Goal: Contribute content: Contribute content

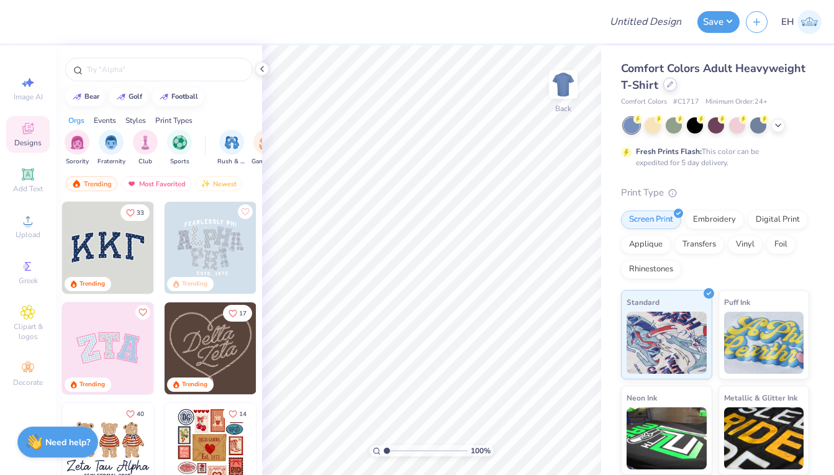
click at [670, 86] on icon at bounding box center [670, 84] width 6 height 6
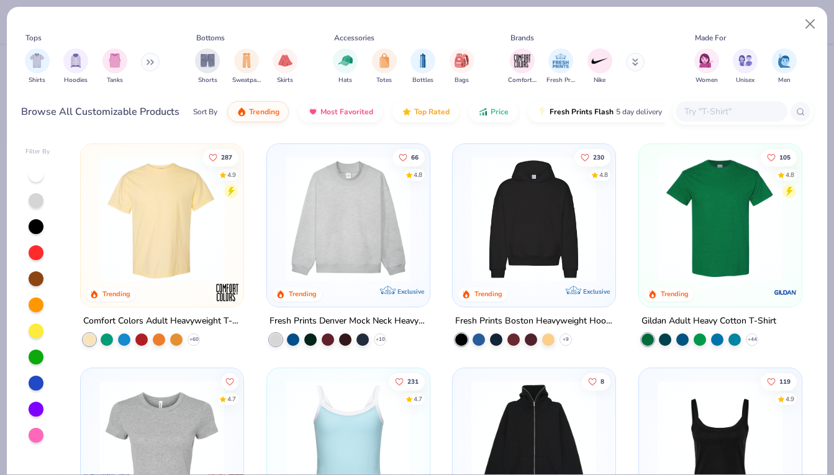
click at [693, 109] on input "text" at bounding box center [731, 111] width 96 height 14
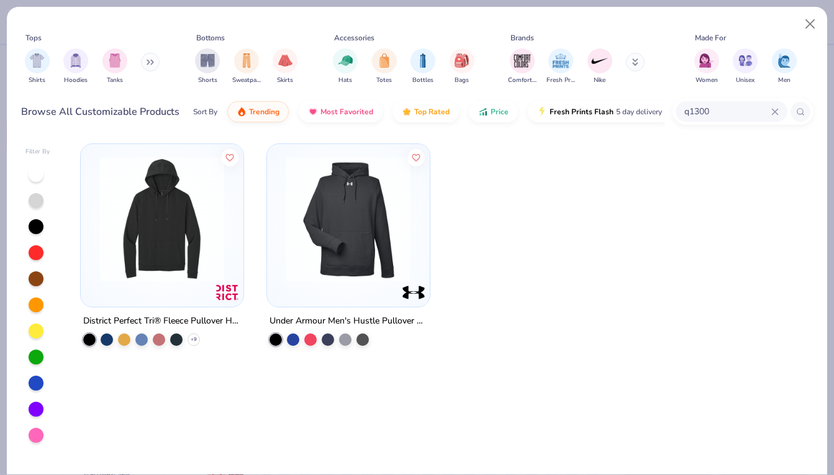
click at [774, 107] on div "q1300" at bounding box center [732, 111] width 112 height 21
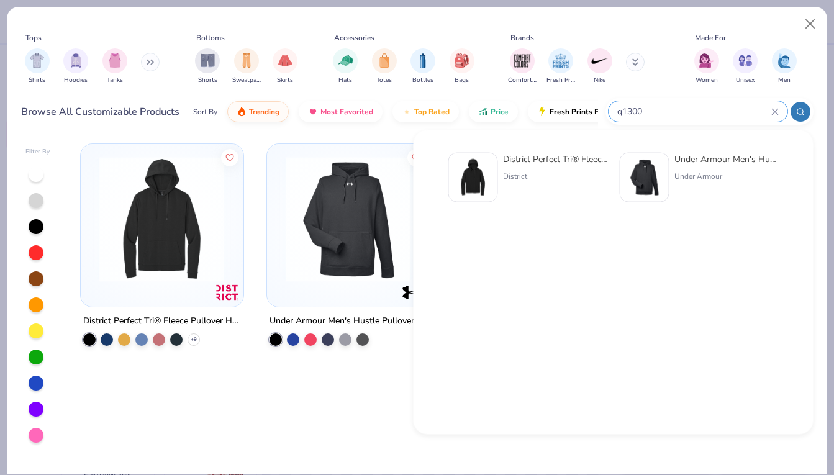
click at [772, 114] on icon at bounding box center [775, 111] width 7 height 7
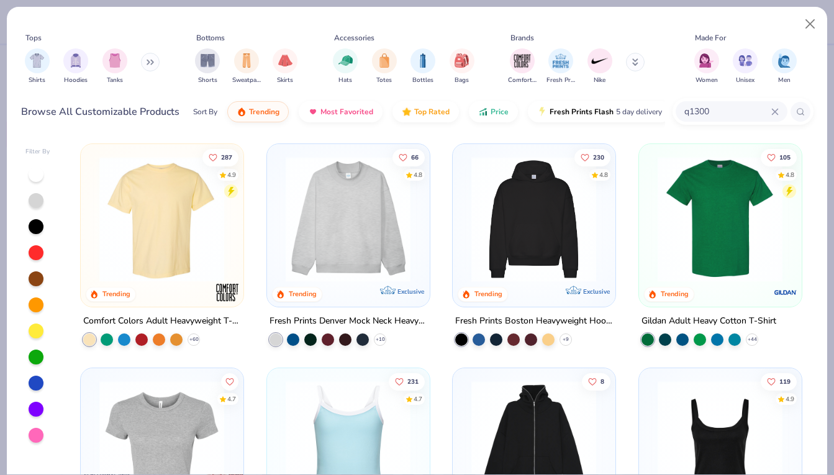
click at [780, 110] on div "q1300" at bounding box center [732, 111] width 112 height 21
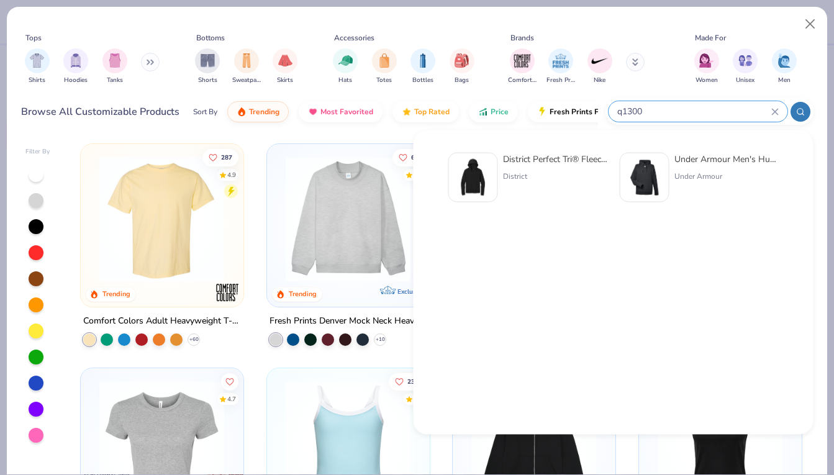
click at [776, 111] on icon at bounding box center [775, 111] width 7 height 7
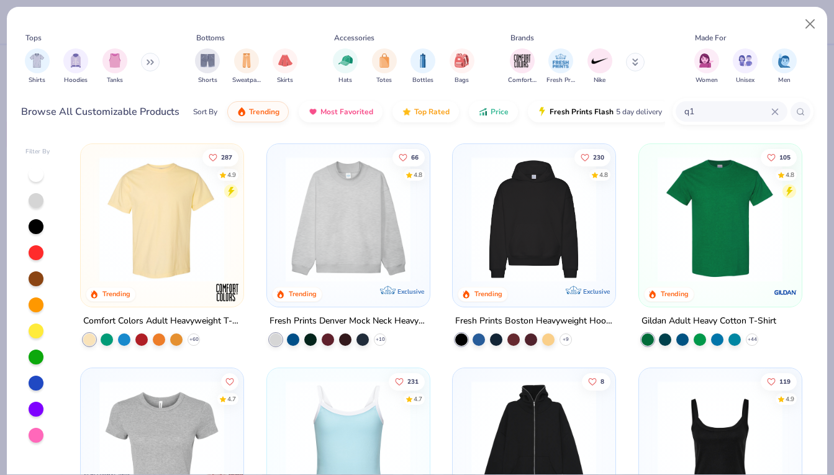
type input "q"
click at [147, 65] on button at bounding box center [150, 62] width 19 height 19
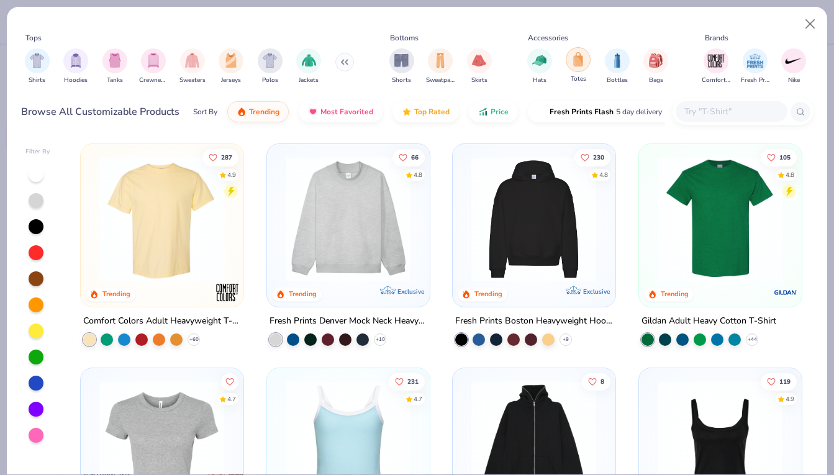
click at [585, 60] on img "filter for Totes" at bounding box center [579, 59] width 14 height 14
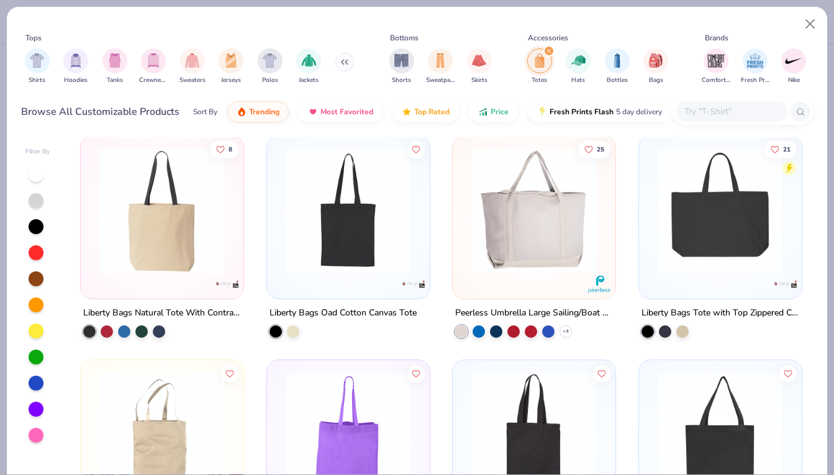
scroll to position [460, 0]
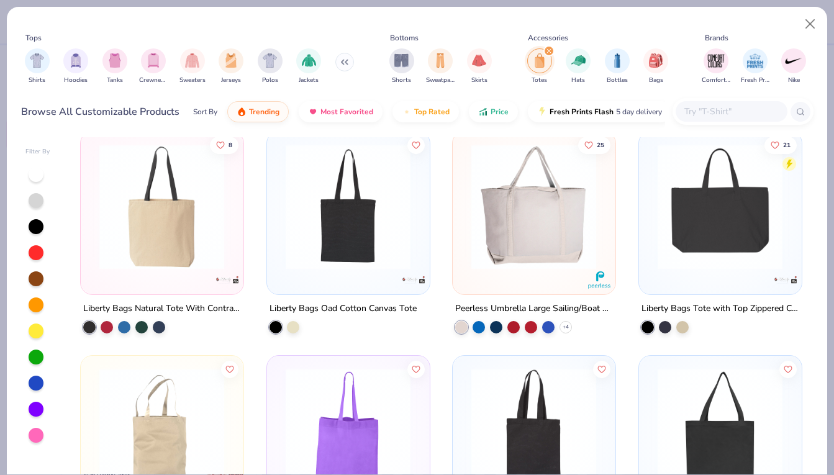
click at [728, 262] on img at bounding box center [720, 206] width 137 height 125
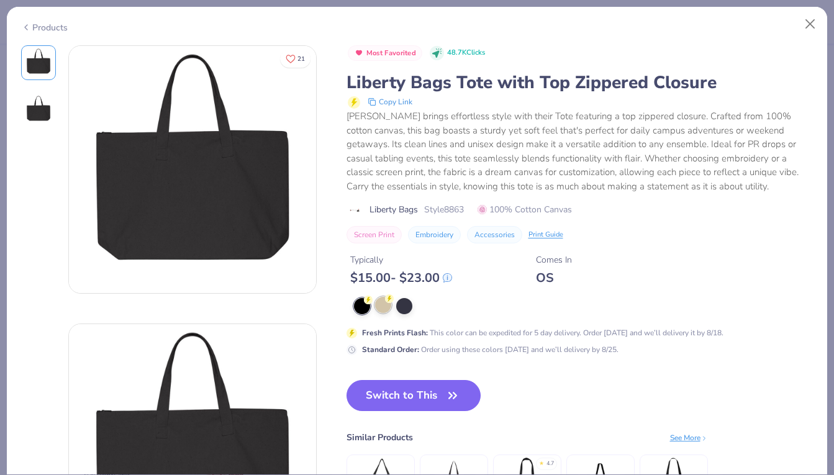
click at [384, 306] on div at bounding box center [383, 305] width 16 height 16
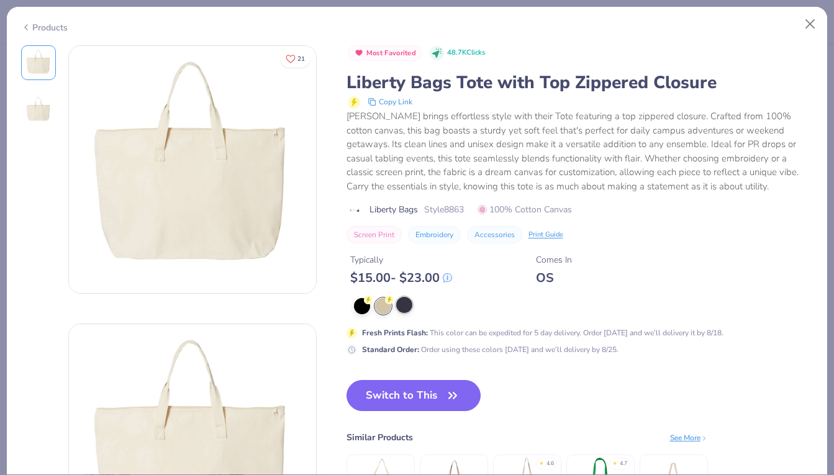
click at [404, 306] on div at bounding box center [404, 305] width 16 height 16
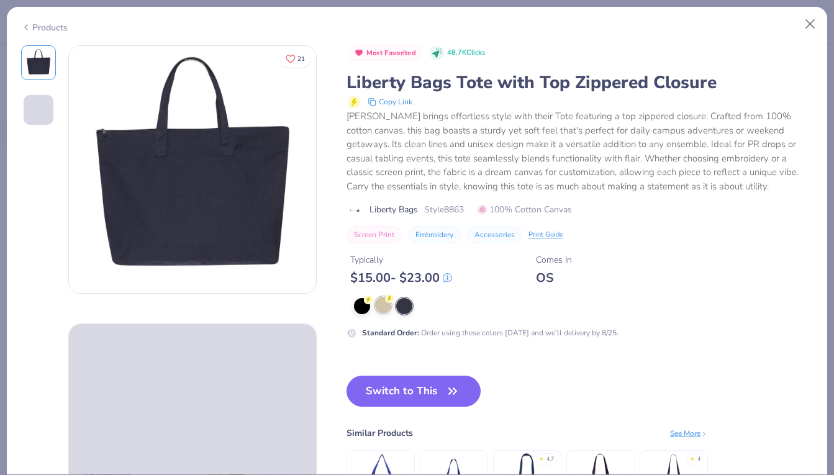
click at [385, 306] on div at bounding box center [383, 305] width 16 height 16
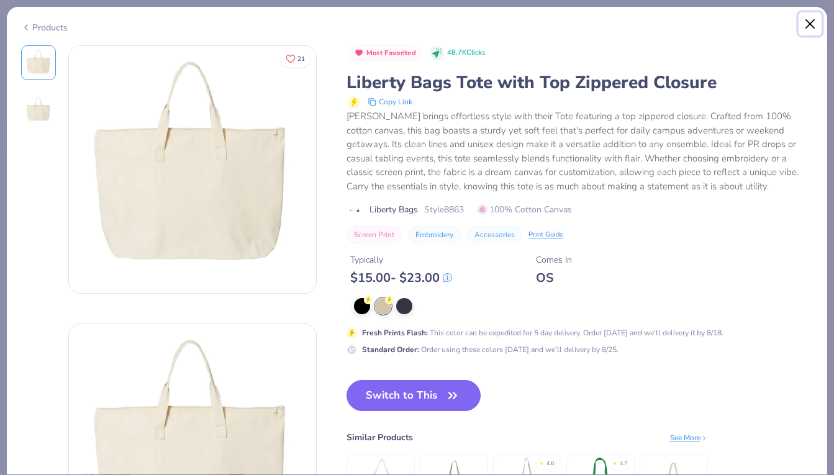
click at [811, 23] on button "Close" at bounding box center [811, 24] width 24 height 24
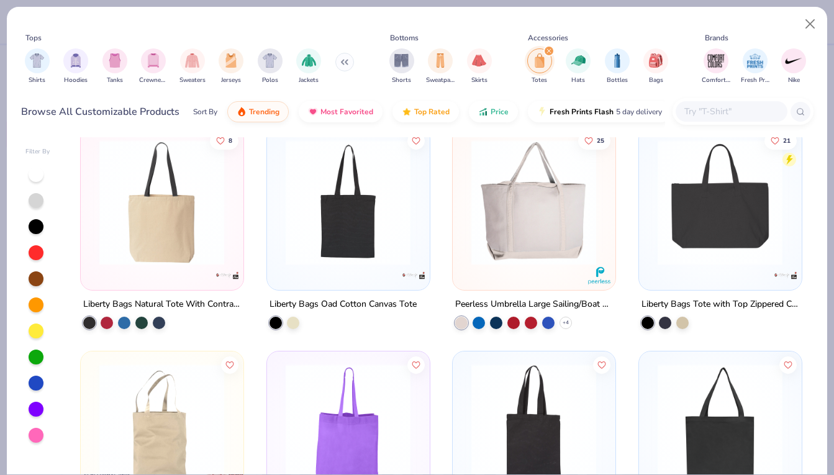
scroll to position [463, 0]
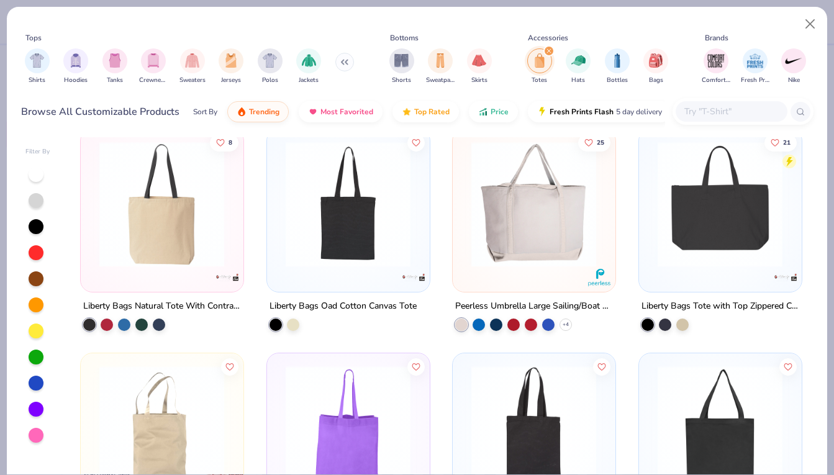
click at [705, 223] on img at bounding box center [720, 204] width 137 height 125
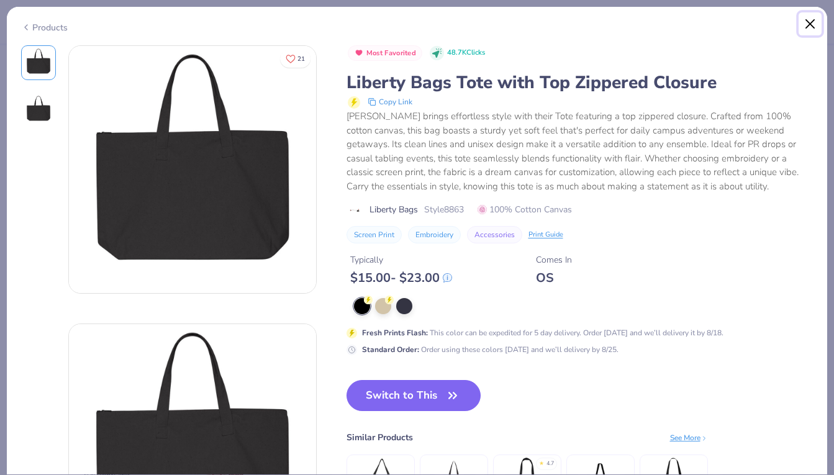
click at [809, 25] on button "Close" at bounding box center [811, 24] width 24 height 24
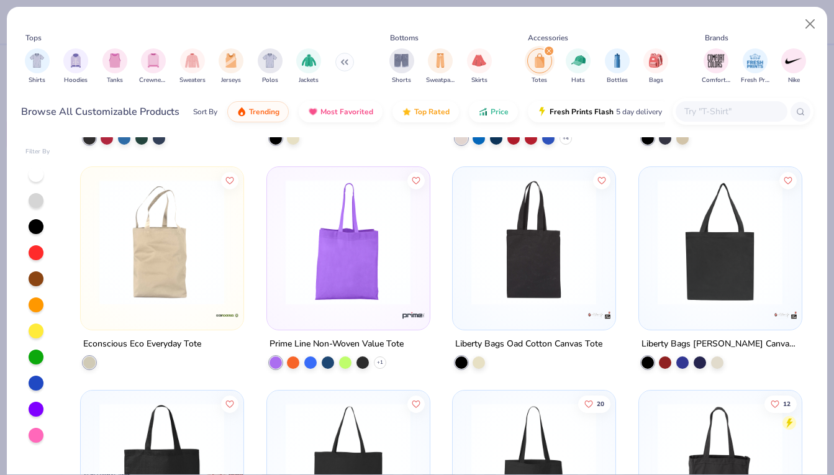
scroll to position [650, 0]
click at [728, 266] on img at bounding box center [720, 240] width 137 height 125
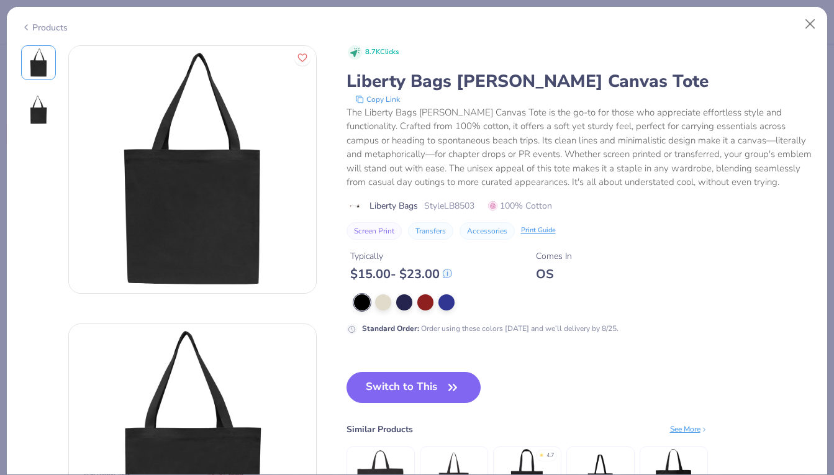
click at [369, 303] on div at bounding box center [362, 302] width 16 height 16
click at [384, 295] on div at bounding box center [383, 301] width 16 height 16
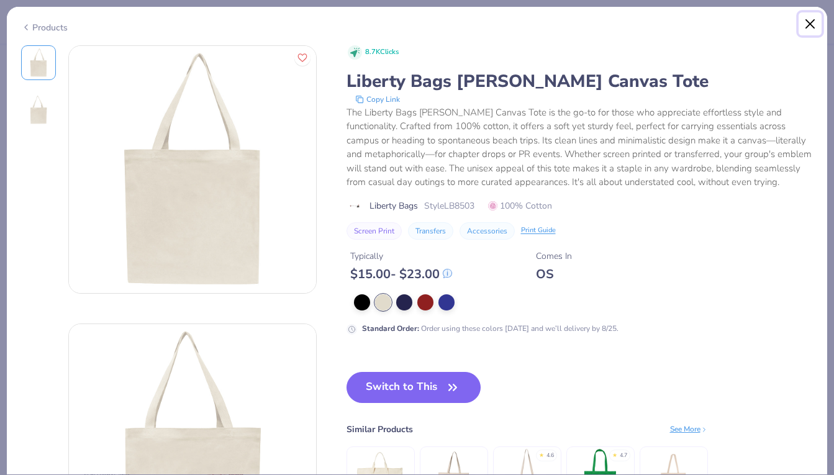
click at [814, 22] on button "Close" at bounding box center [811, 24] width 24 height 24
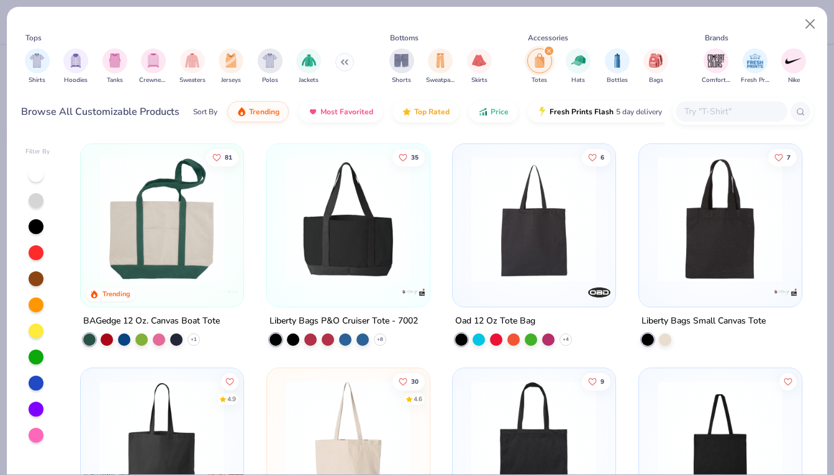
click at [174, 264] on img at bounding box center [161, 219] width 137 height 125
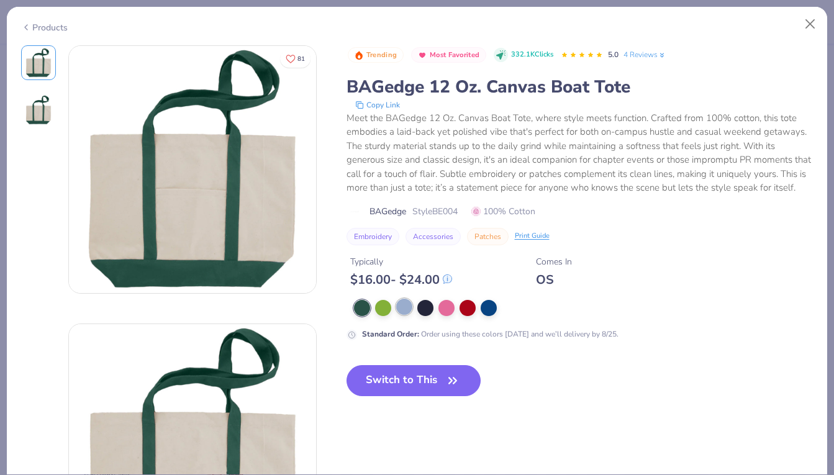
click at [409, 304] on div at bounding box center [404, 307] width 16 height 16
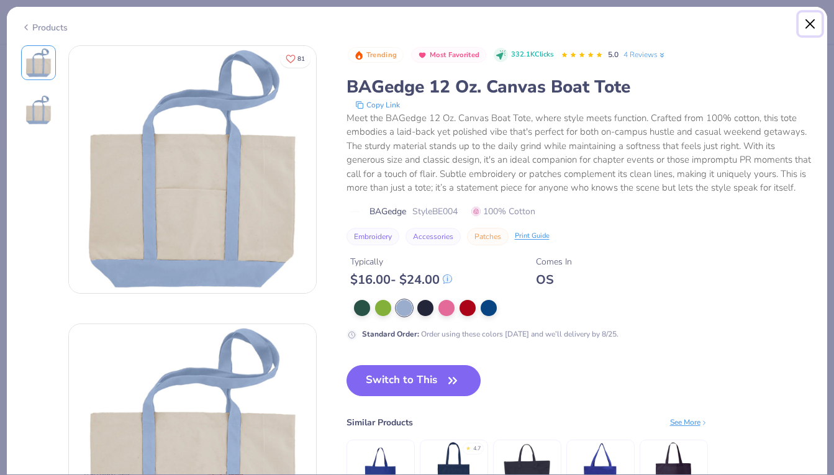
click at [813, 23] on button "Close" at bounding box center [811, 24] width 24 height 24
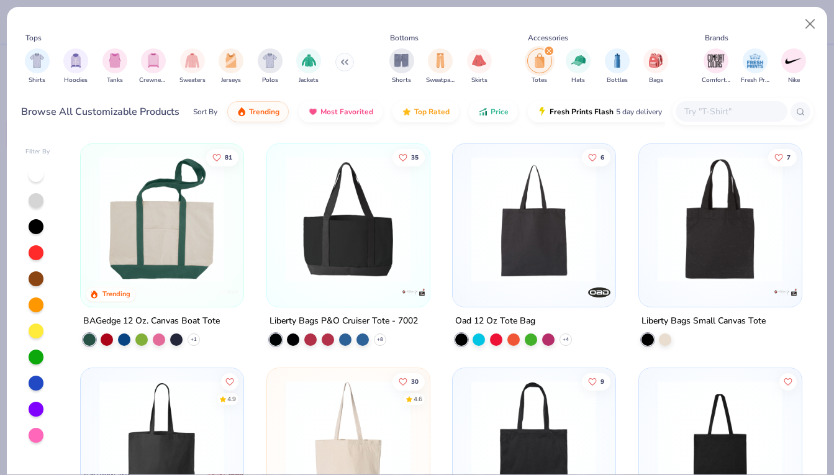
click at [384, 232] on img at bounding box center [348, 219] width 137 height 125
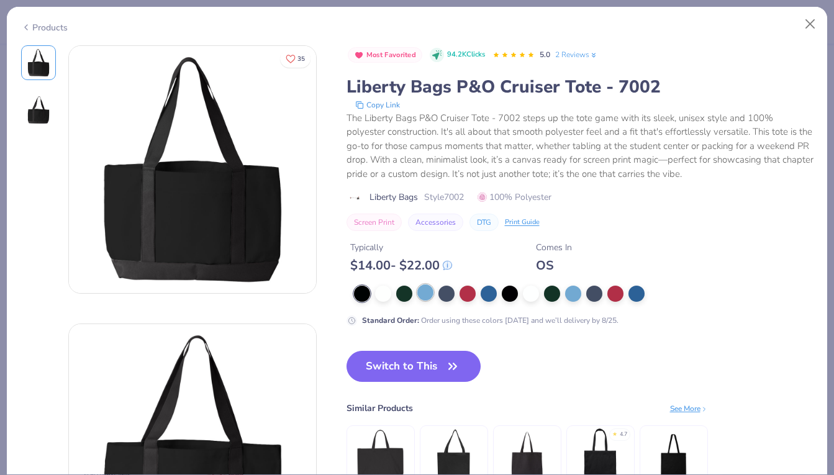
click at [422, 290] on div at bounding box center [426, 293] width 16 height 16
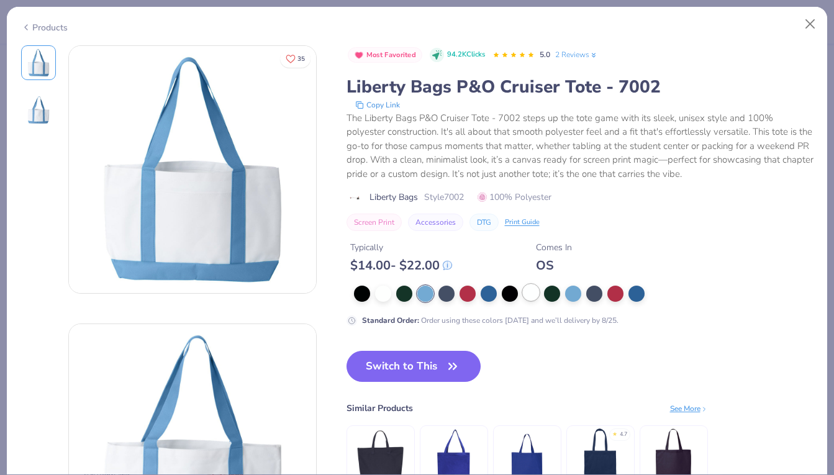
click at [532, 293] on div at bounding box center [531, 293] width 16 height 16
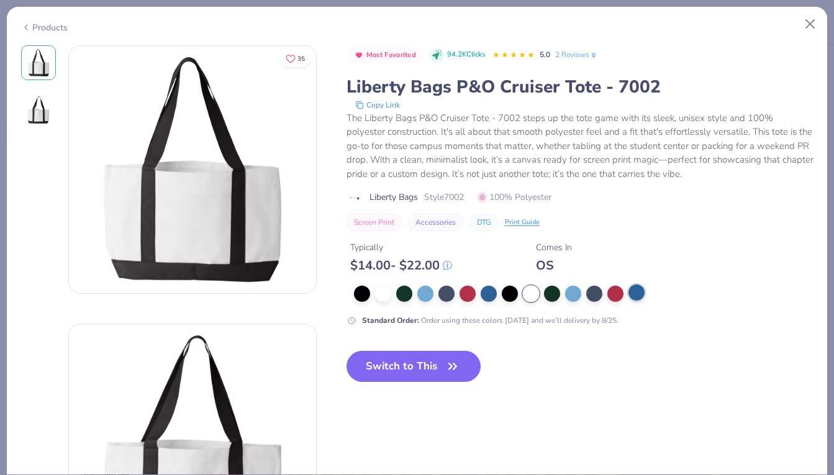
click at [629, 293] on div at bounding box center [637, 293] width 16 height 16
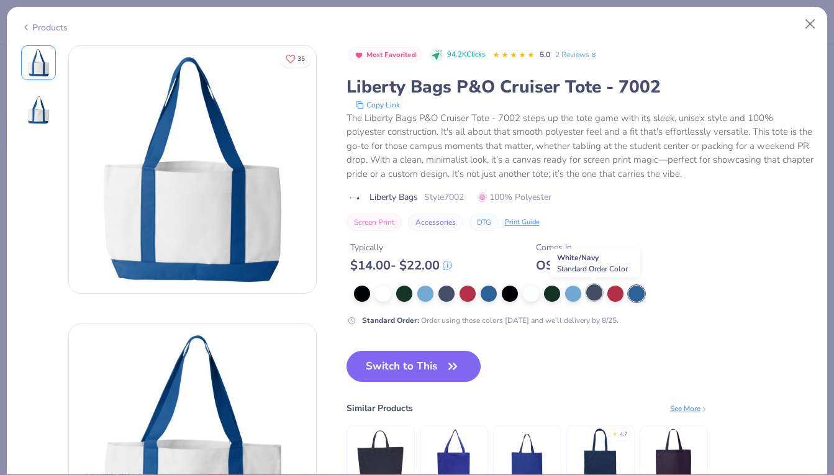
click at [596, 290] on div at bounding box center [594, 293] width 16 height 16
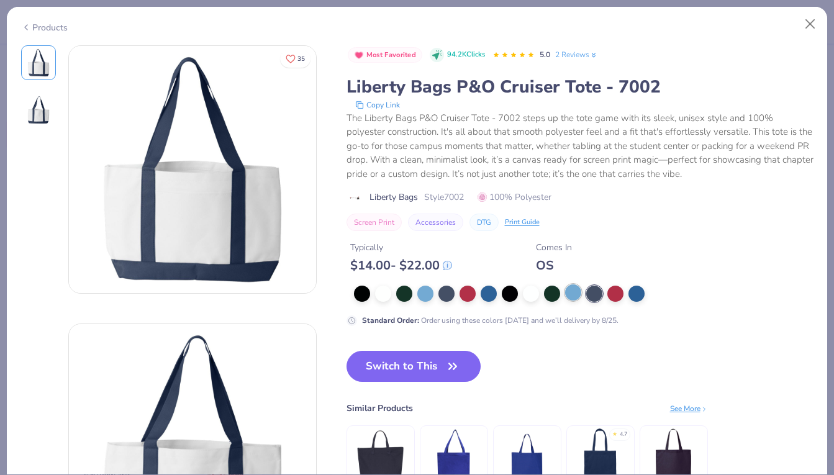
click at [572, 292] on div at bounding box center [573, 293] width 16 height 16
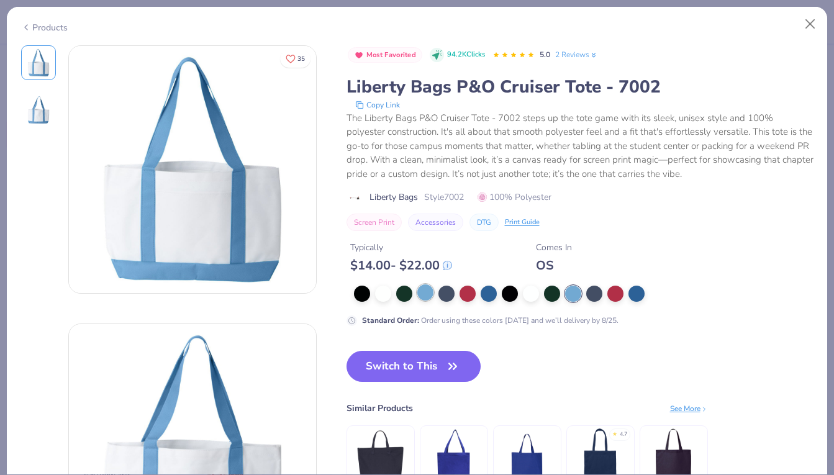
click at [426, 293] on div at bounding box center [426, 293] width 16 height 16
click at [574, 292] on div at bounding box center [573, 293] width 16 height 16
click at [423, 293] on div at bounding box center [426, 293] width 16 height 16
click at [446, 288] on div at bounding box center [447, 293] width 16 height 16
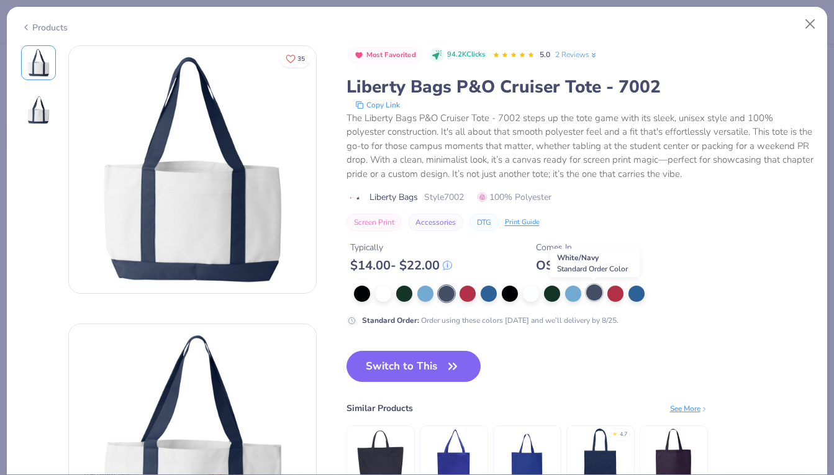
click at [593, 293] on div at bounding box center [594, 293] width 16 height 16
click at [429, 295] on div at bounding box center [426, 293] width 16 height 16
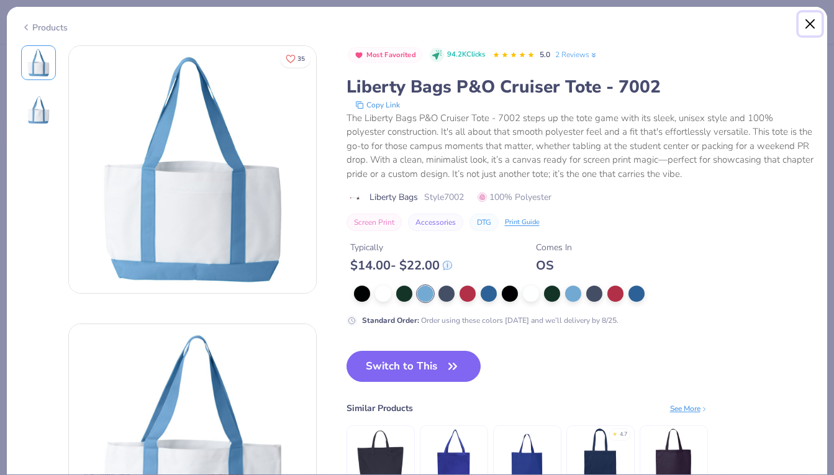
click at [811, 22] on button "Close" at bounding box center [811, 24] width 24 height 24
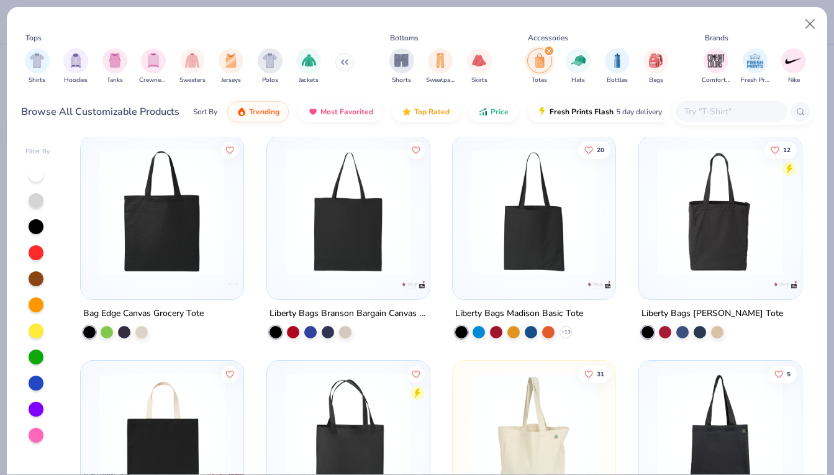
scroll to position [921, 0]
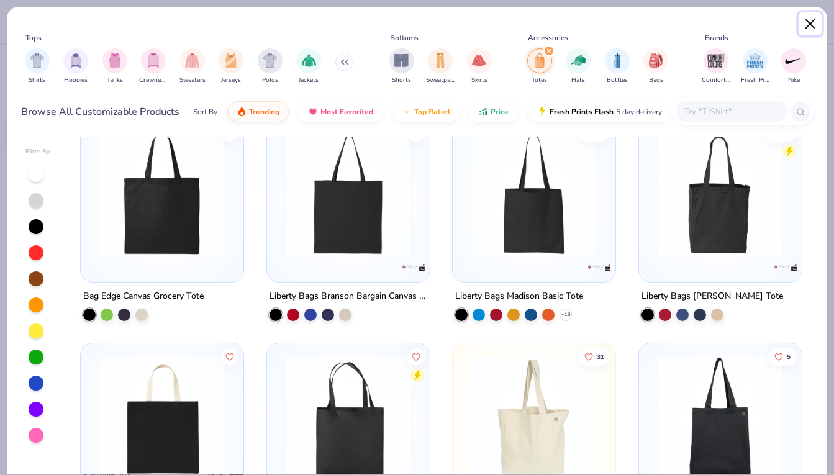
click at [807, 23] on button "Close" at bounding box center [811, 24] width 24 height 24
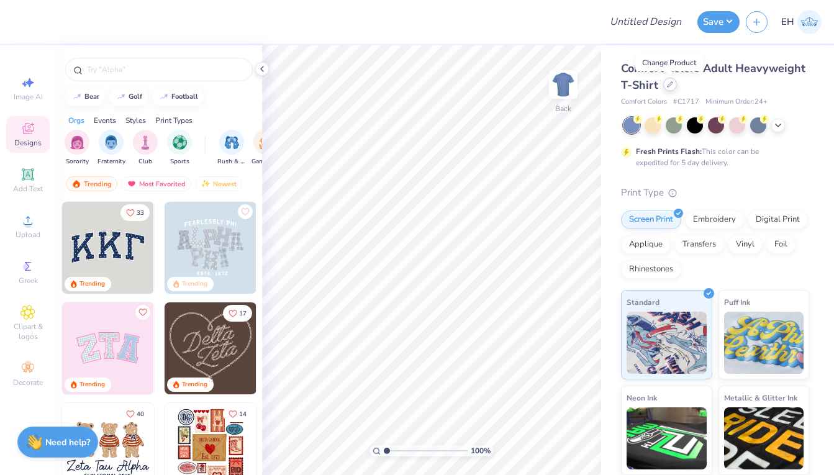
click at [667, 87] on icon at bounding box center [670, 84] width 6 height 6
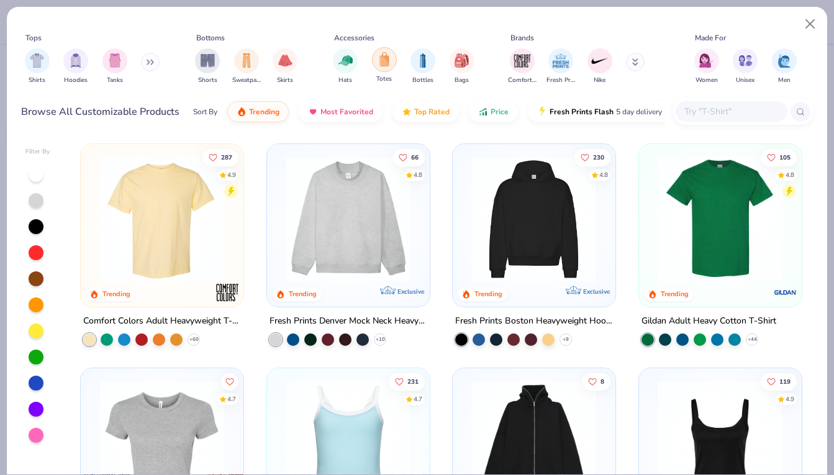
click at [389, 60] on img "filter for Totes" at bounding box center [385, 59] width 14 height 14
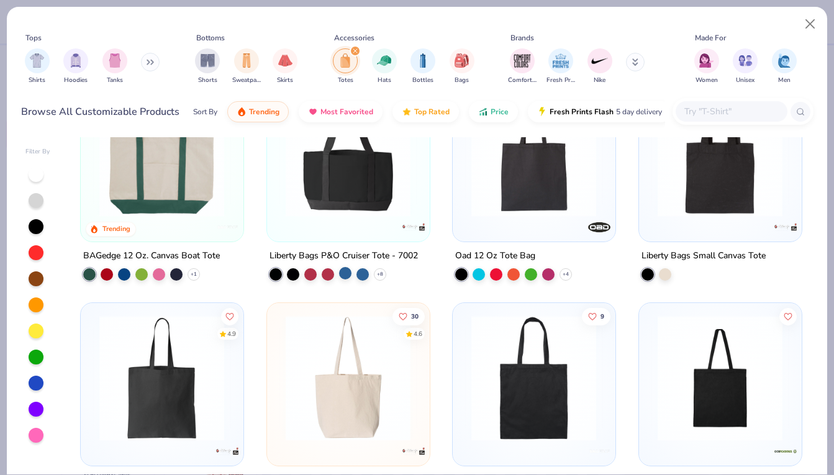
scroll to position [69, 0]
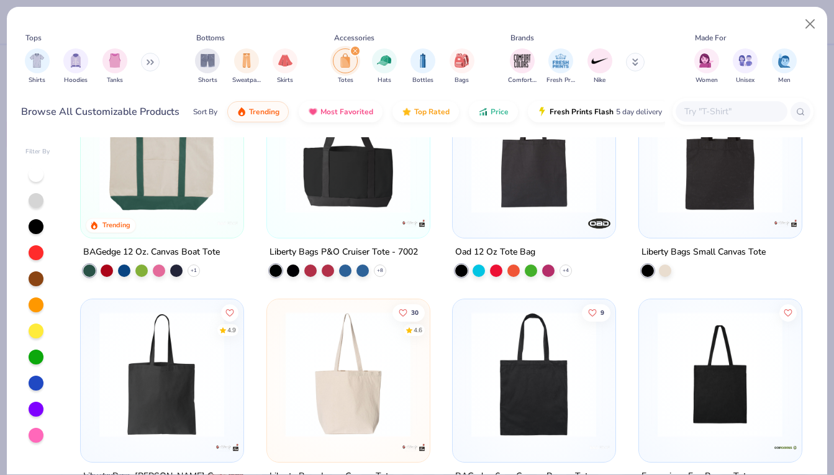
click at [342, 211] on div at bounding box center [348, 153] width 150 height 144
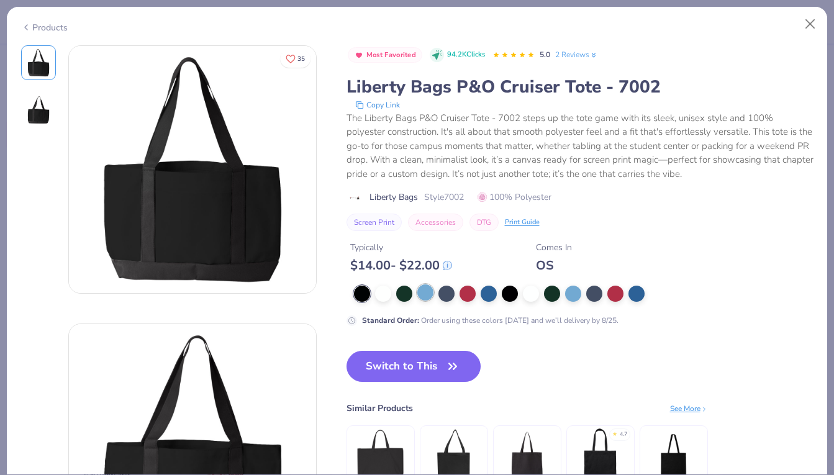
click at [426, 293] on div at bounding box center [426, 293] width 16 height 16
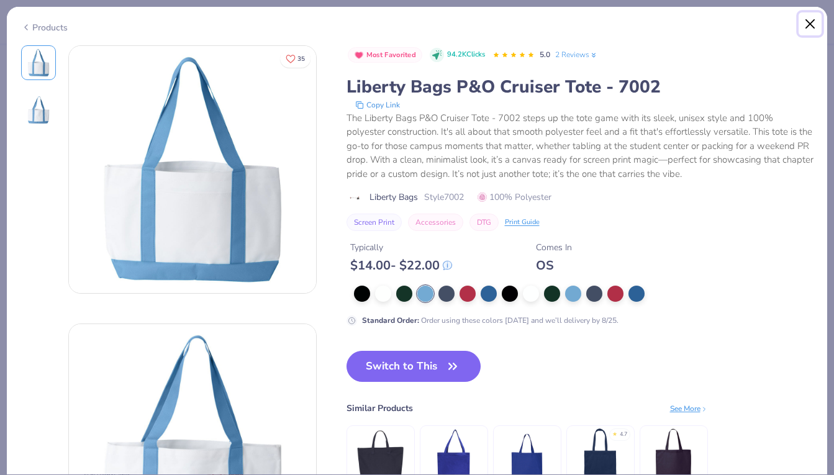
click at [811, 25] on button "Close" at bounding box center [811, 24] width 24 height 24
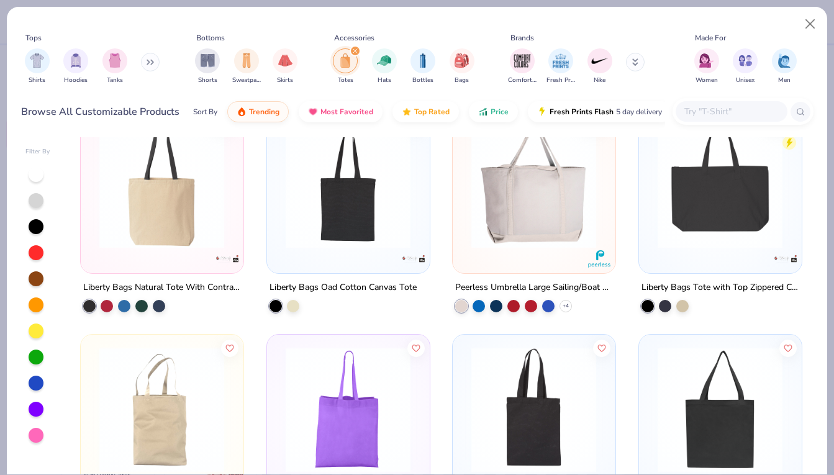
scroll to position [481, 0]
click at [751, 195] on img at bounding box center [720, 186] width 137 height 125
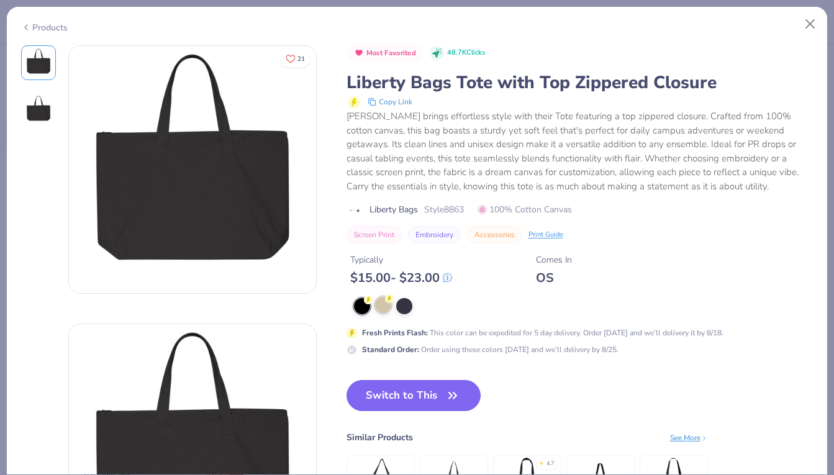
click at [386, 306] on div at bounding box center [383, 305] width 16 height 16
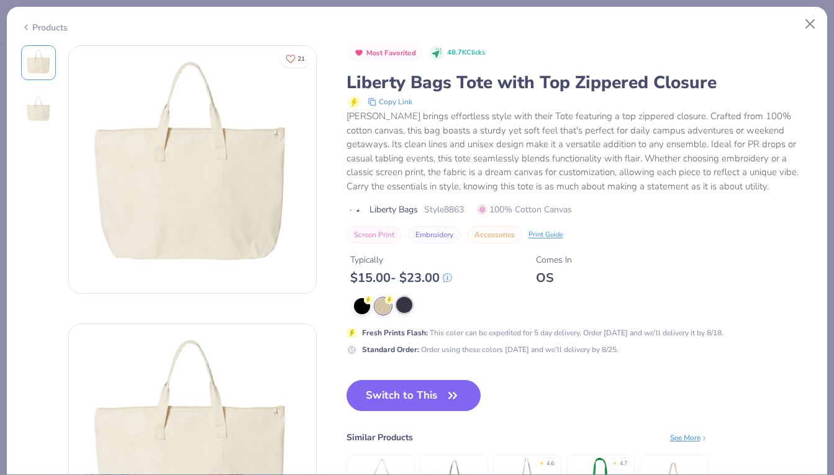
click at [399, 309] on div at bounding box center [404, 305] width 16 height 16
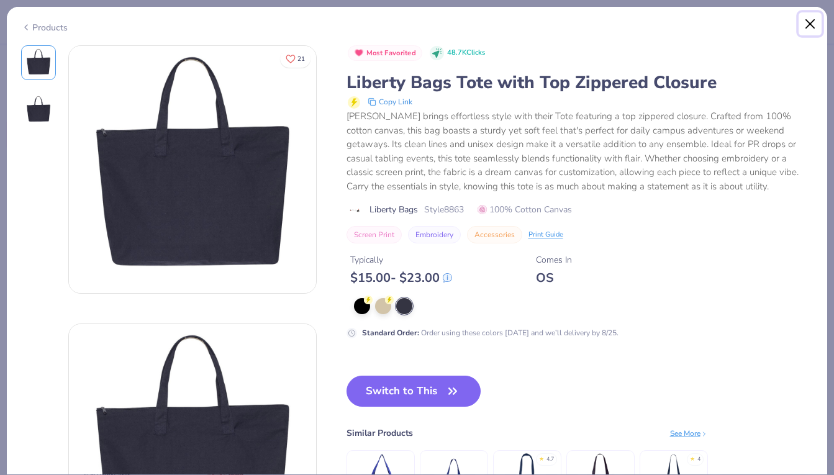
click at [809, 23] on button "Close" at bounding box center [811, 24] width 24 height 24
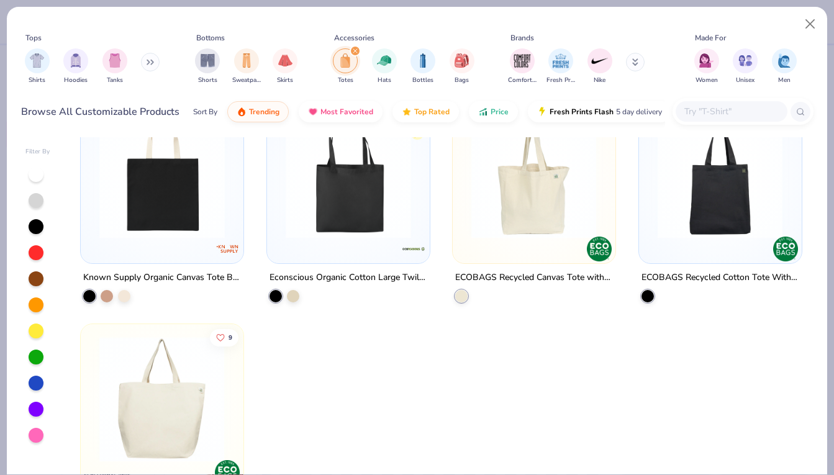
scroll to position [1236, 0]
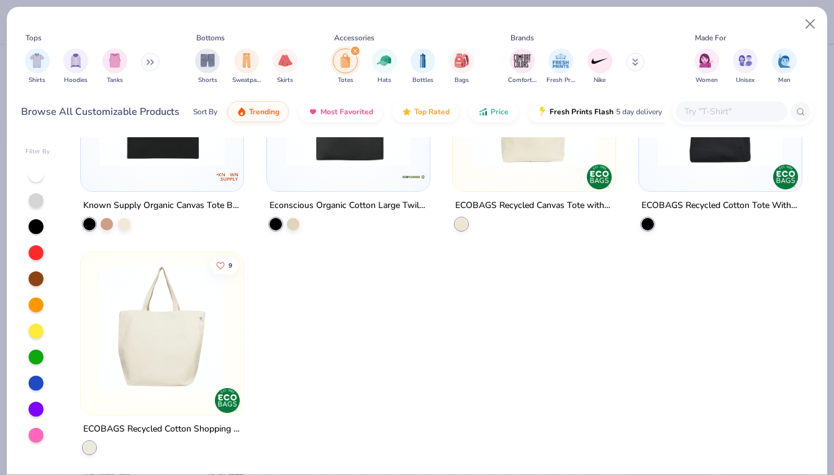
click at [160, 347] on img at bounding box center [161, 327] width 137 height 125
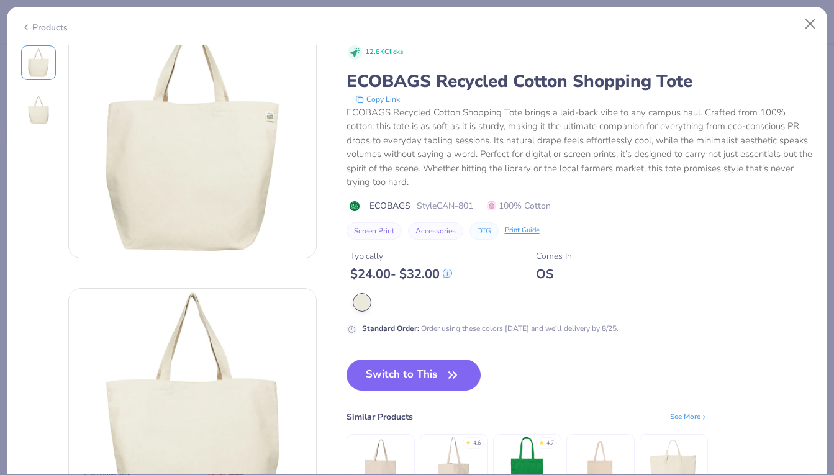
scroll to position [14, 0]
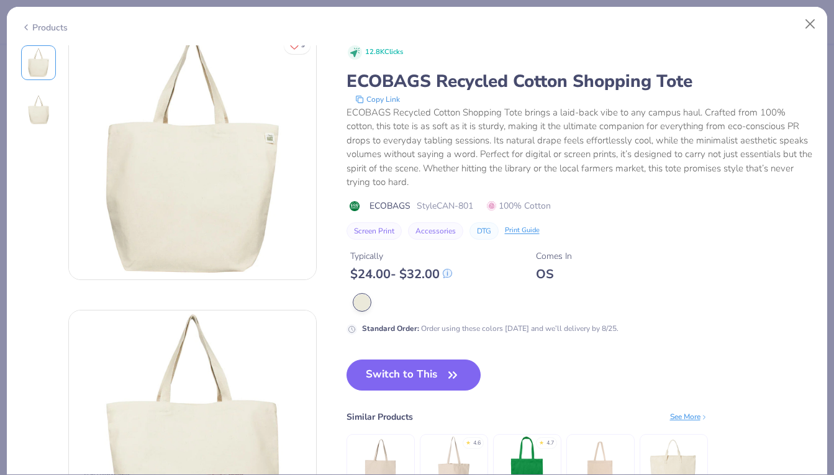
click at [678, 452] on img at bounding box center [673, 465] width 59 height 59
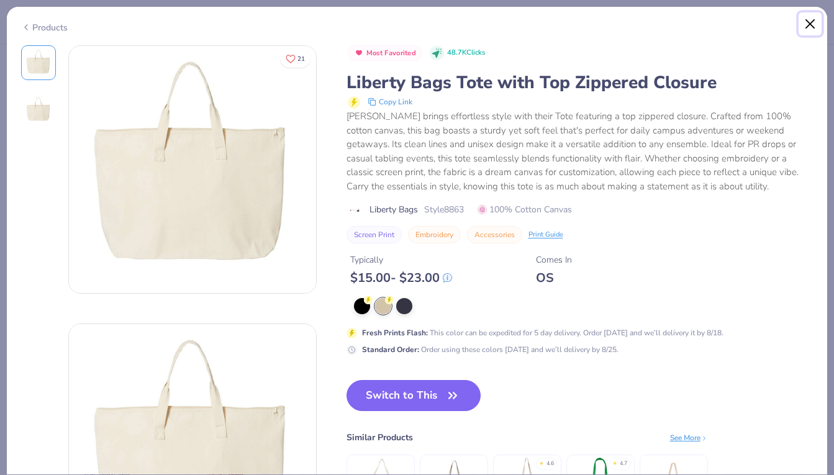
click at [806, 26] on button "Close" at bounding box center [811, 24] width 24 height 24
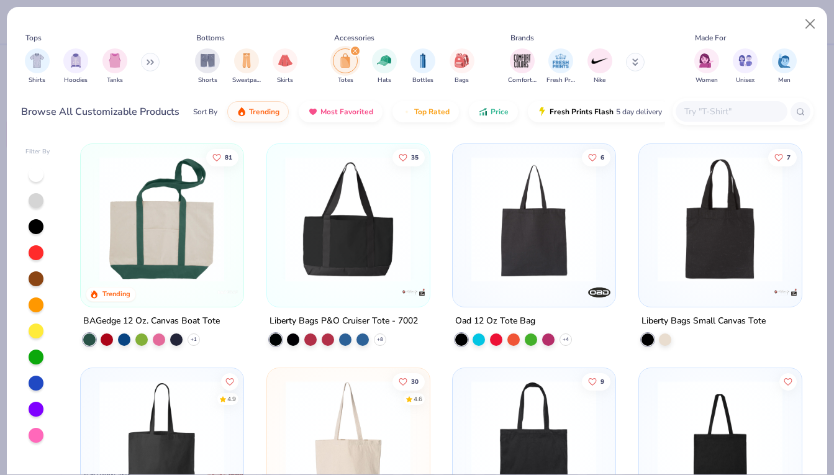
click at [368, 217] on div at bounding box center [348, 219] width 413 height 125
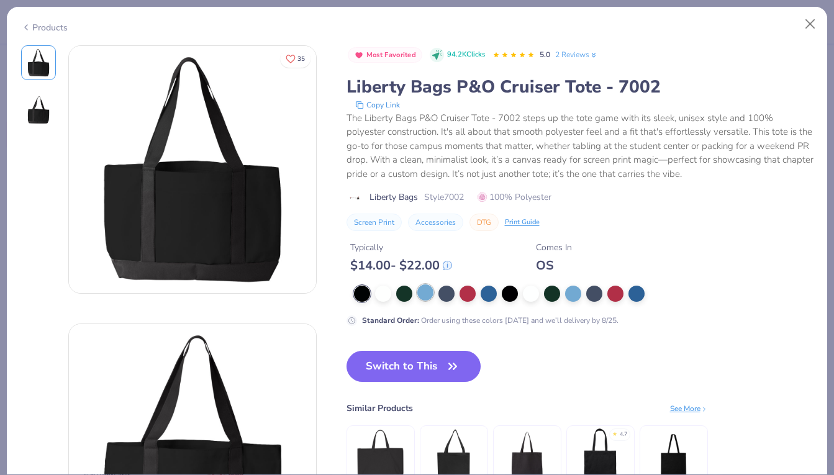
click at [424, 298] on div at bounding box center [426, 293] width 16 height 16
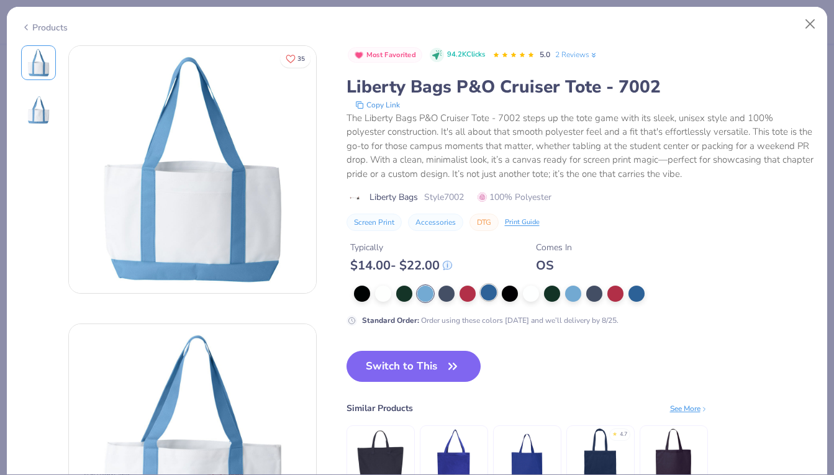
click at [484, 298] on div at bounding box center [489, 293] width 16 height 16
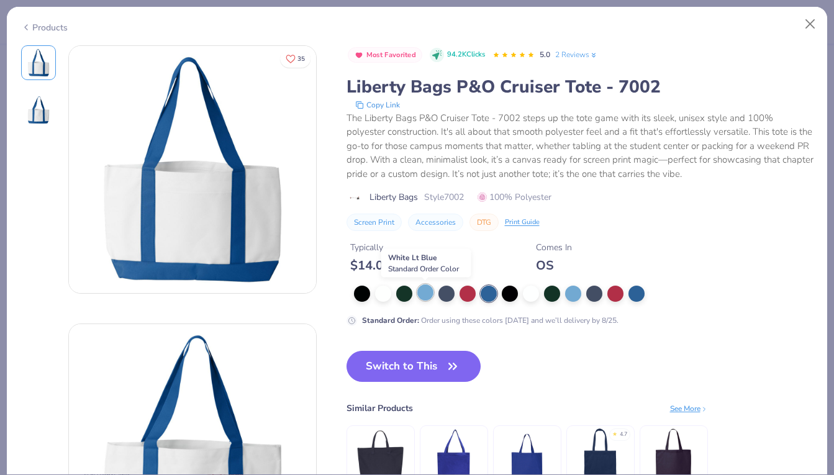
click at [427, 295] on div at bounding box center [426, 293] width 16 height 16
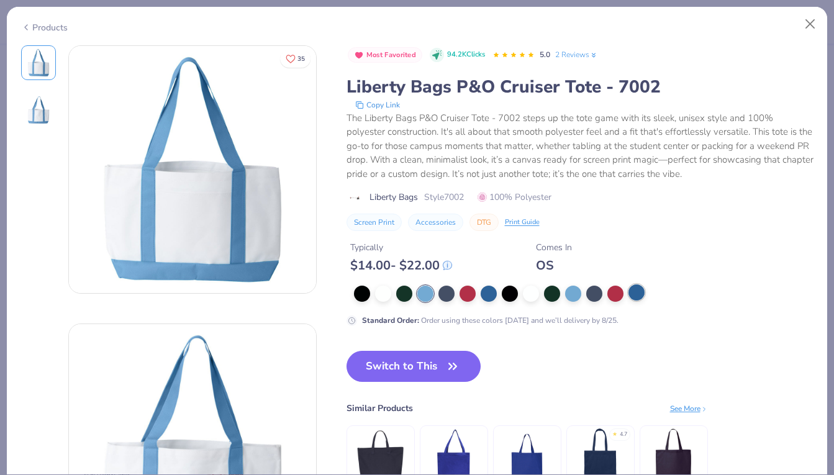
click at [634, 298] on div at bounding box center [637, 293] width 16 height 16
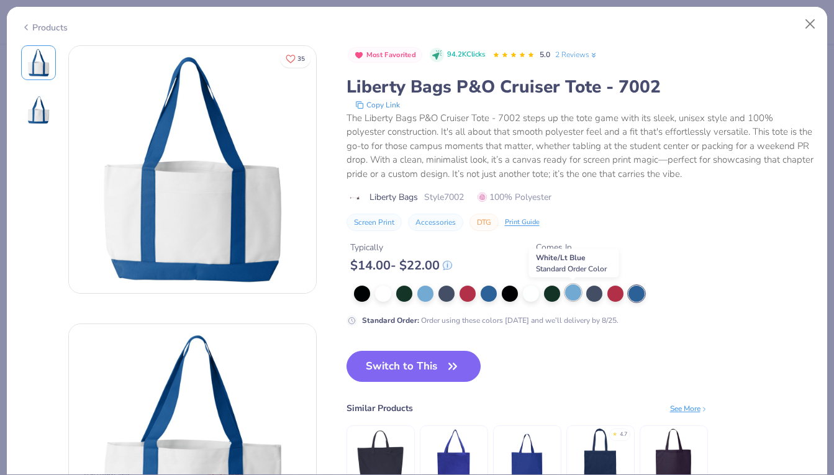
click at [572, 293] on div at bounding box center [573, 293] width 16 height 16
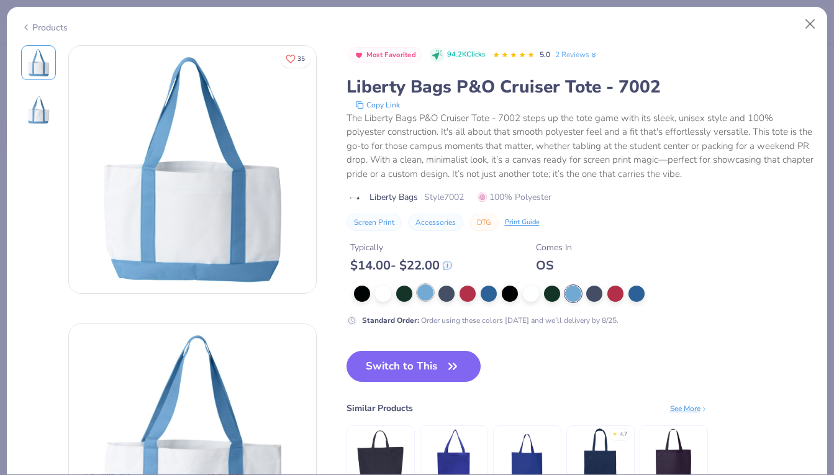
click at [424, 297] on div at bounding box center [426, 293] width 16 height 16
click at [414, 373] on button "Switch to This" at bounding box center [414, 366] width 135 height 31
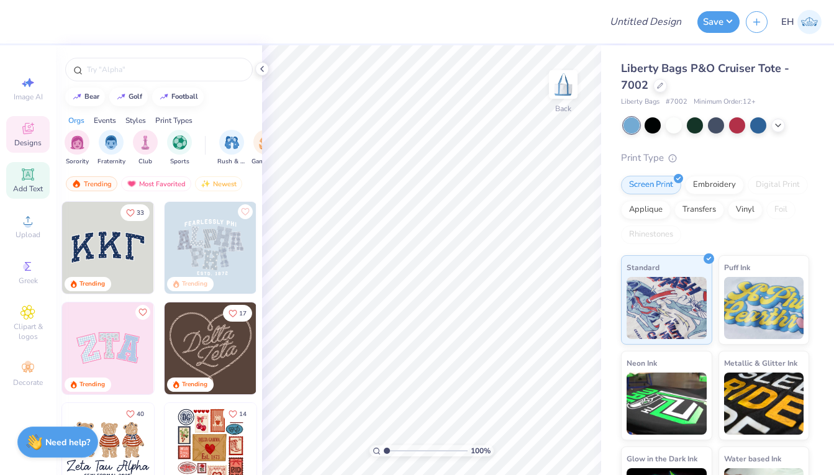
click at [24, 177] on icon at bounding box center [27, 174] width 9 height 9
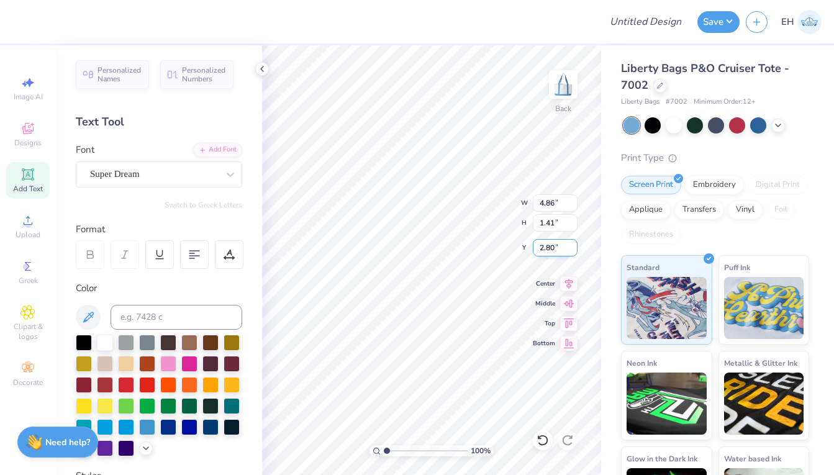
type textarea "T"
click at [463, 194] on div "100 % Back W 4.86 4.86 " H 1.41 1.41 " Y 2.80 2.80 " Center Middle Top Bottom" at bounding box center [431, 260] width 339 height 430
click at [209, 175] on div "Super Dream" at bounding box center [154, 174] width 130 height 19
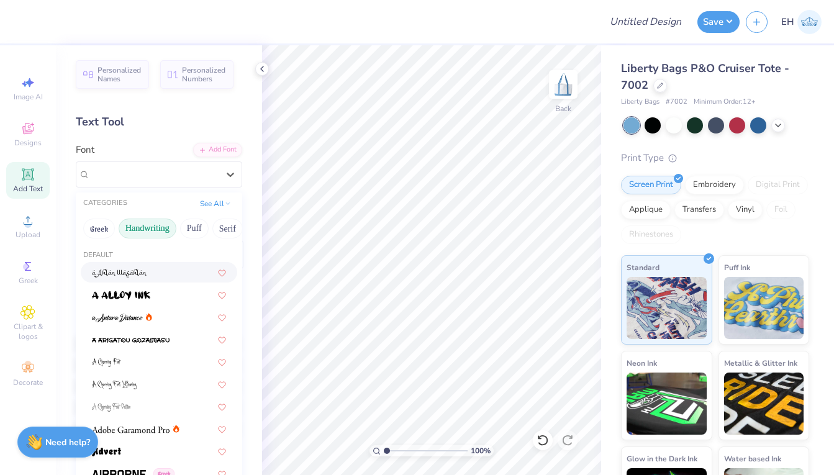
click at [140, 228] on button "Handwriting" at bounding box center [148, 229] width 58 height 20
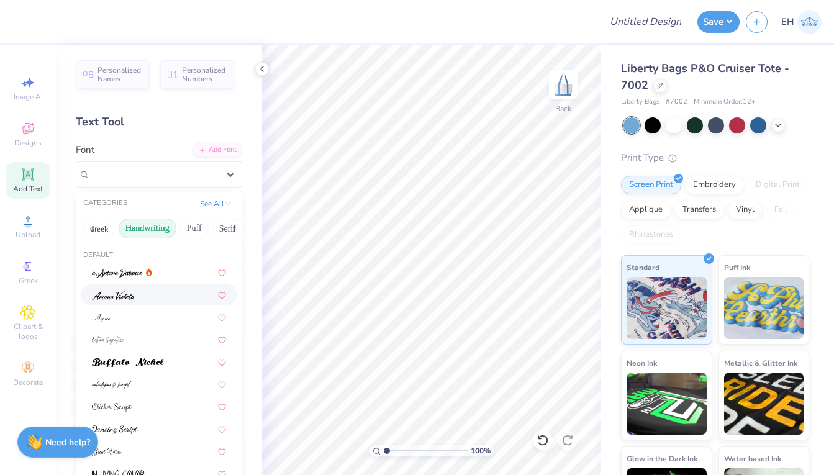
click at [155, 300] on div at bounding box center [159, 294] width 134 height 13
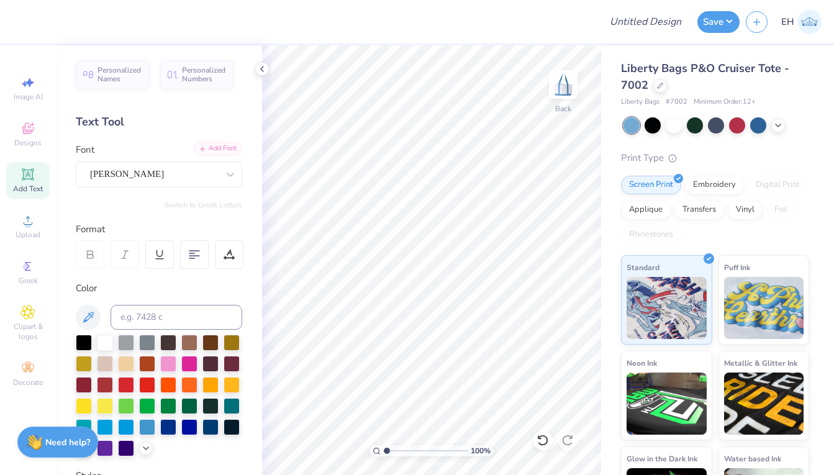
click at [215, 154] on div "Add Font" at bounding box center [217, 149] width 49 height 14
click at [14, 272] on div "Greek" at bounding box center [27, 272] width 43 height 37
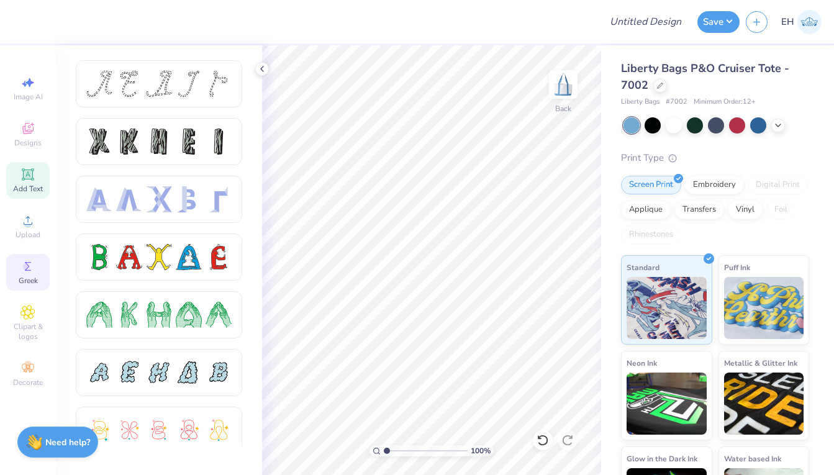
click at [34, 173] on icon at bounding box center [28, 174] width 15 height 15
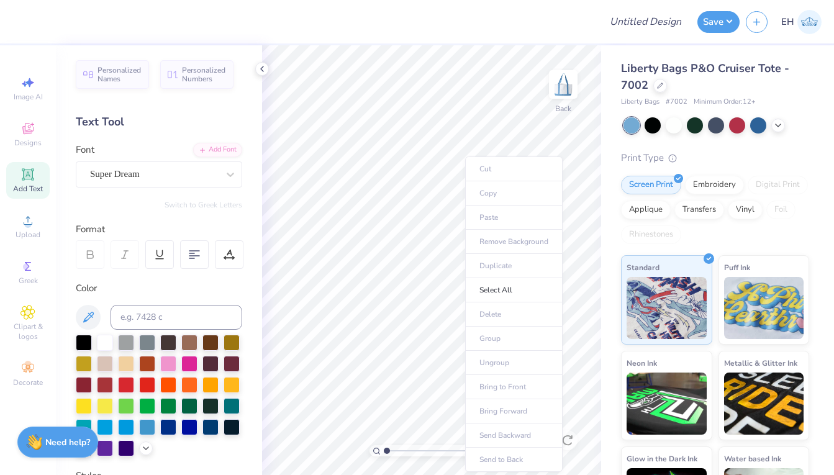
click at [495, 215] on ul "Cut Copy Paste Remove Background Duplicate Select All Delete Group Ungroup Brin…" at bounding box center [514, 315] width 98 height 316
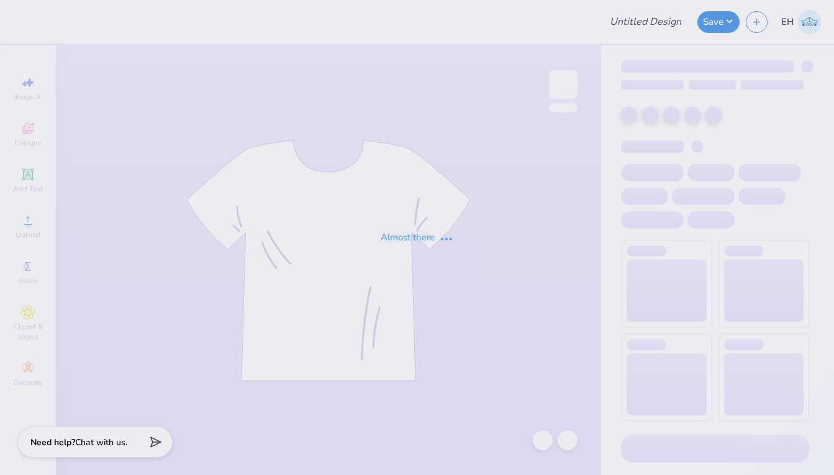
type input "Tote #1 (AΞΔ Bid Day 2025)"
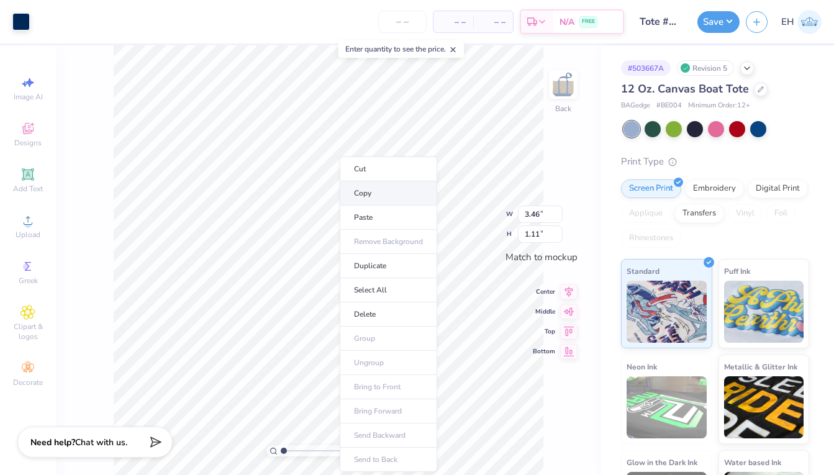
click at [377, 195] on li "Copy" at bounding box center [389, 193] width 98 height 24
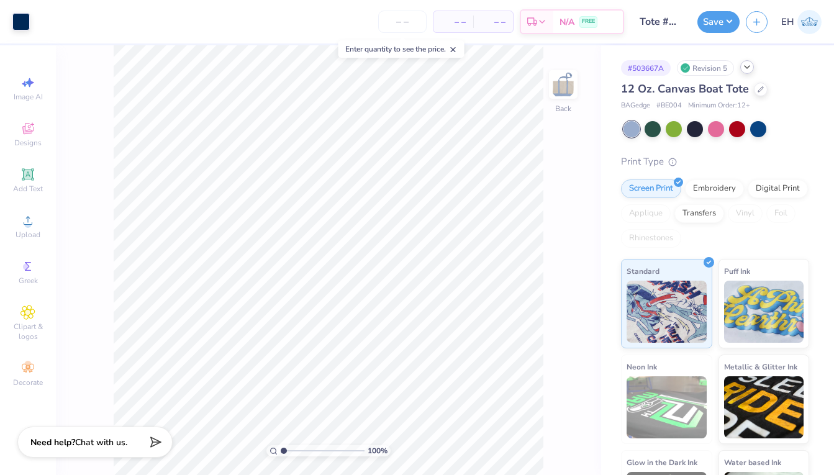
click at [748, 68] on icon at bounding box center [747, 67] width 10 height 10
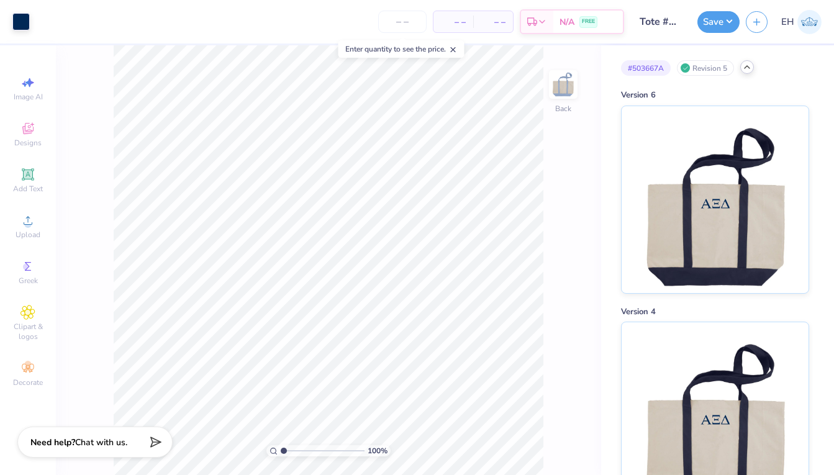
click at [748, 64] on icon at bounding box center [747, 67] width 10 height 10
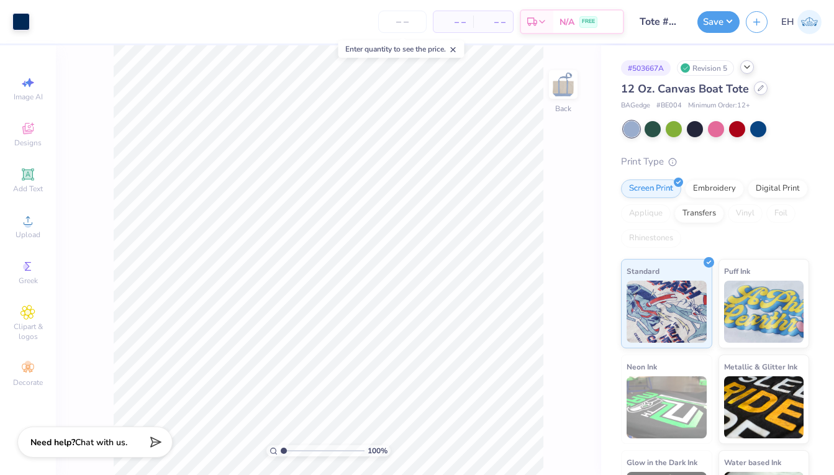
click at [761, 88] on icon at bounding box center [761, 88] width 6 height 6
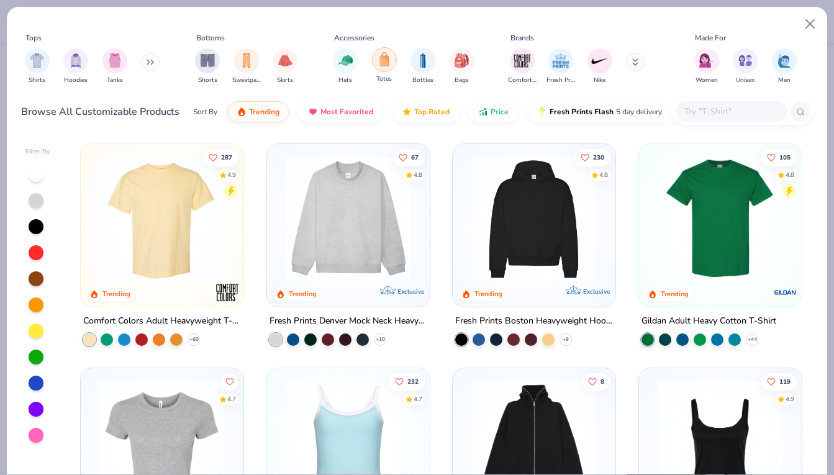
click at [383, 68] on div "filter for Totes" at bounding box center [384, 59] width 25 height 25
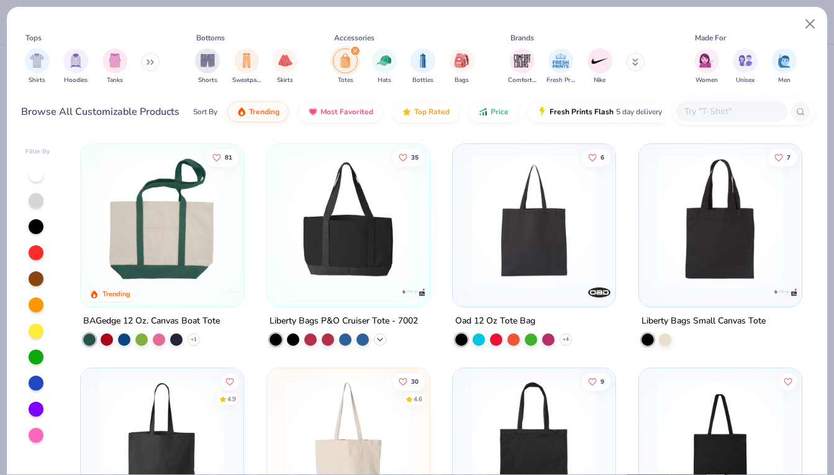
click at [379, 335] on icon at bounding box center [380, 339] width 10 height 10
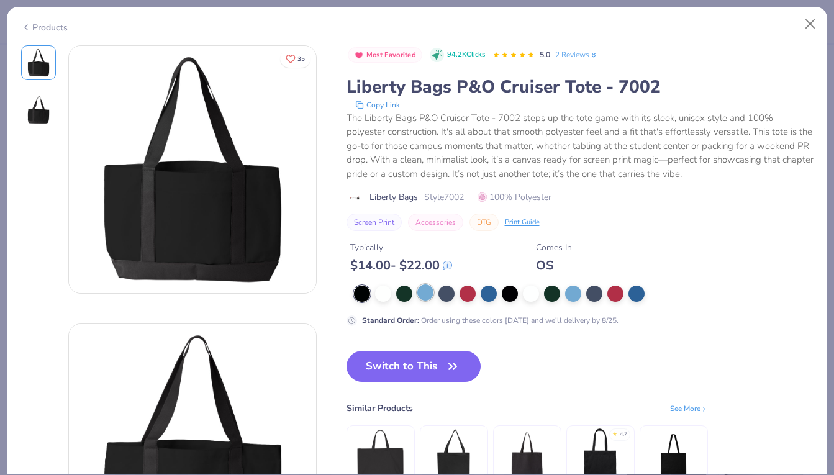
click at [425, 292] on div at bounding box center [426, 293] width 16 height 16
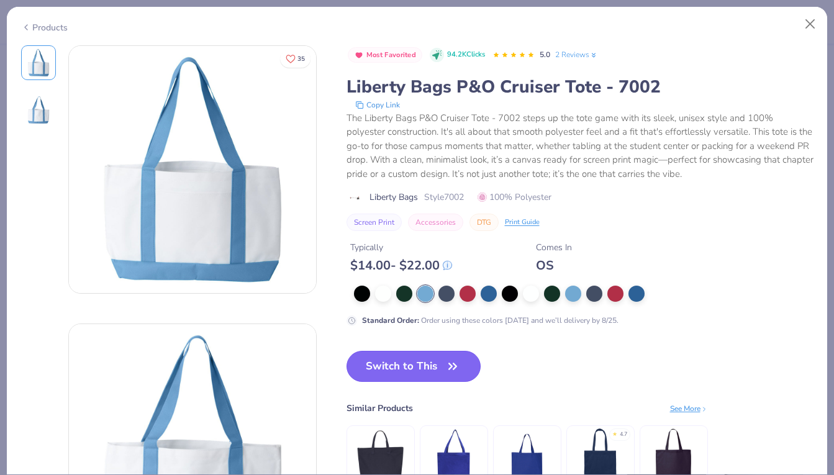
click at [437, 366] on button "Switch to This" at bounding box center [414, 366] width 135 height 31
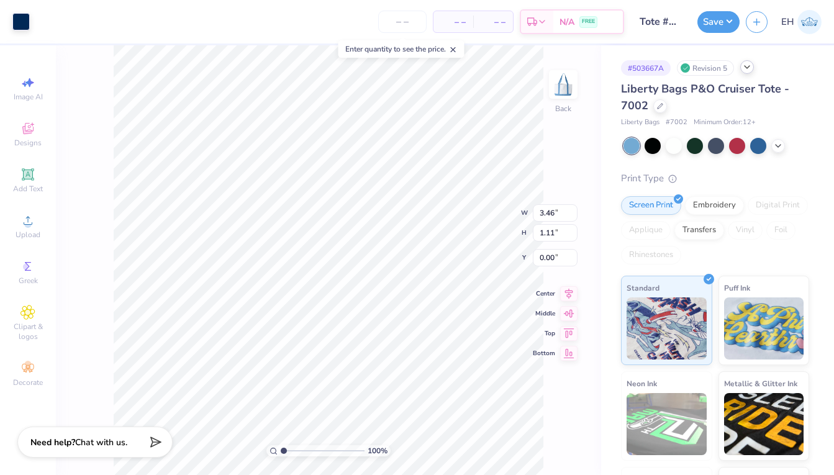
type input "0.65"
type input "0.54"
type input "0.68"
click at [760, 142] on div at bounding box center [759, 145] width 16 height 16
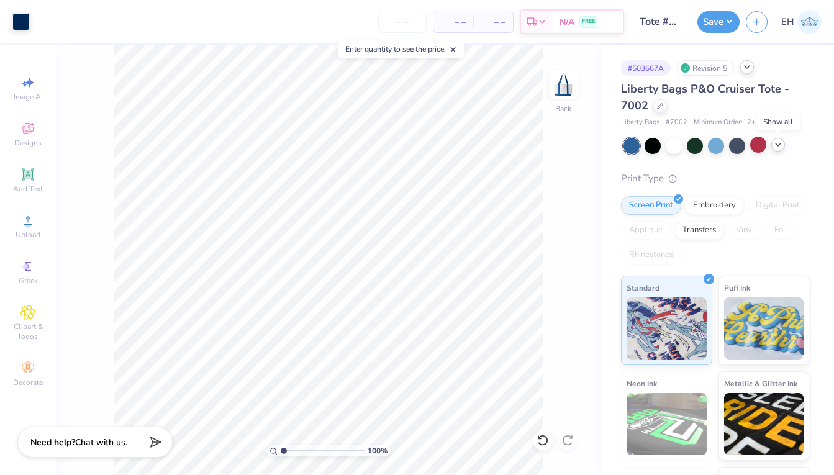
click at [782, 145] on icon at bounding box center [778, 145] width 10 height 10
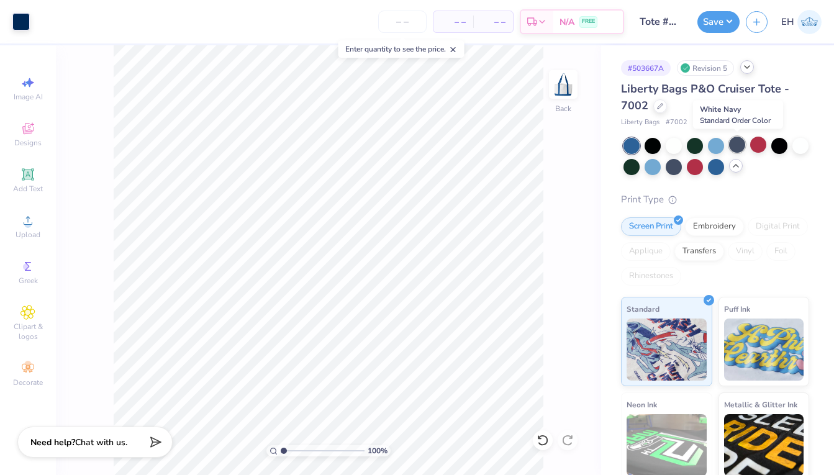
click at [740, 144] on div at bounding box center [737, 145] width 16 height 16
click at [631, 144] on div at bounding box center [632, 146] width 16 height 16
click at [744, 199] on div "Print Type" at bounding box center [715, 200] width 188 height 14
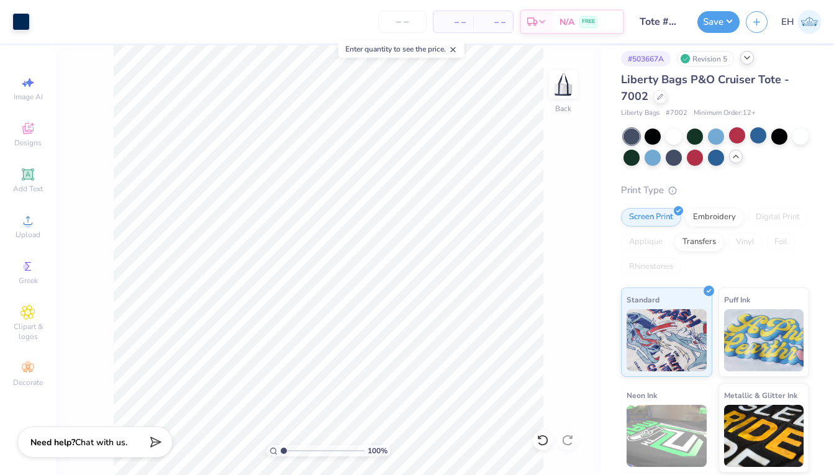
scroll to position [10, 0]
click at [714, 132] on div at bounding box center [716, 135] width 16 height 16
click at [673, 157] on div at bounding box center [674, 156] width 16 height 16
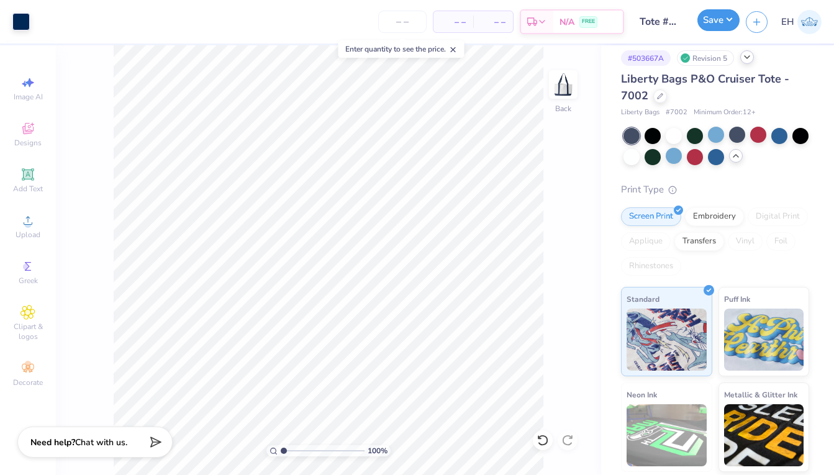
click at [711, 26] on button "Save" at bounding box center [719, 20] width 42 height 22
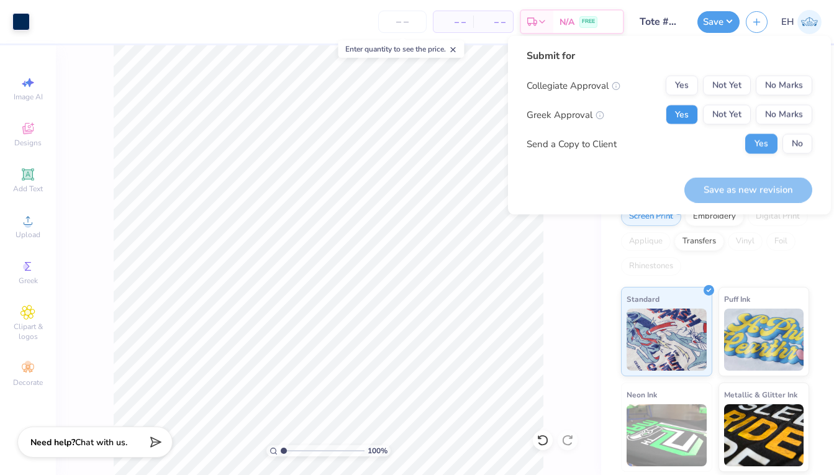
click at [678, 114] on button "Yes" at bounding box center [682, 115] width 32 height 20
click at [766, 89] on button "No Marks" at bounding box center [784, 86] width 57 height 20
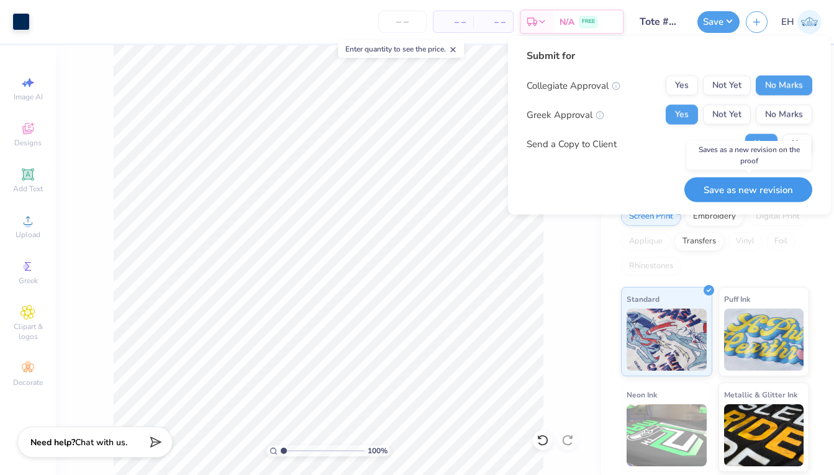
click at [755, 193] on button "Save as new revision" at bounding box center [749, 189] width 128 height 25
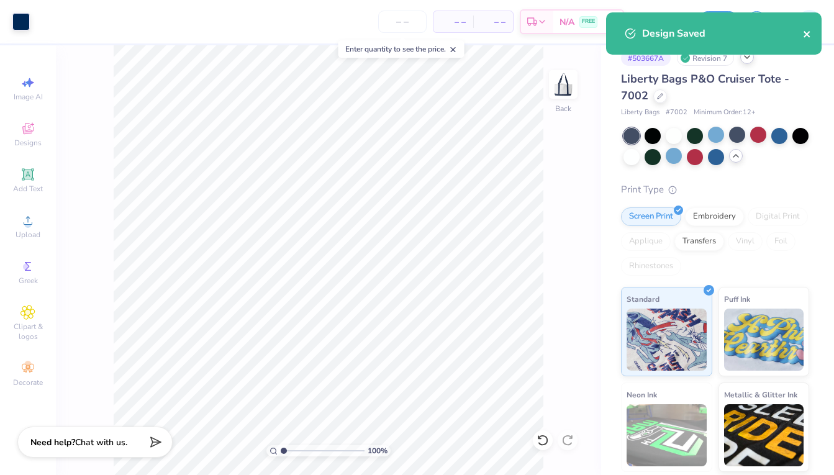
click at [807, 35] on icon "close" at bounding box center [807, 34] width 6 height 6
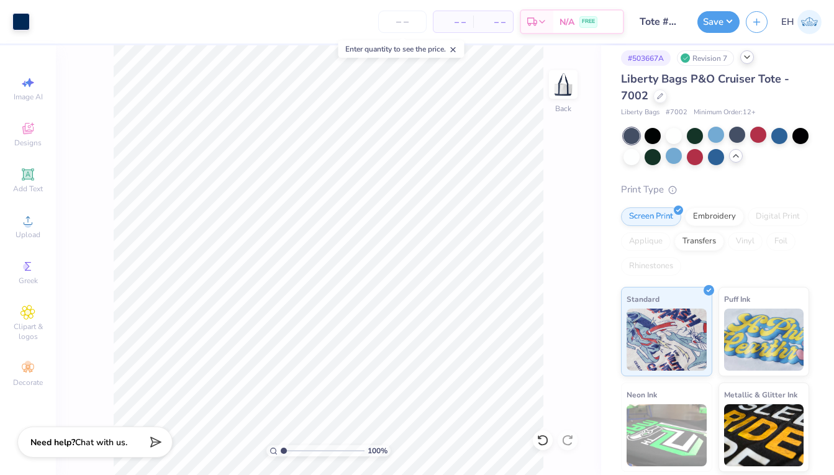
click at [559, 248] on div "100 % Back" at bounding box center [328, 260] width 545 height 430
click at [401, 21] on input "number" at bounding box center [402, 22] width 48 height 22
type input "55"
click at [709, 26] on button "Save" at bounding box center [719, 20] width 42 height 22
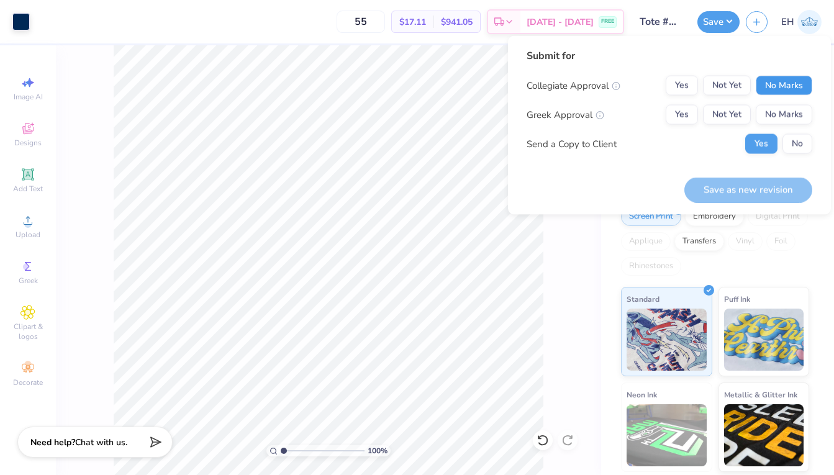
click at [793, 79] on button "No Marks" at bounding box center [784, 86] width 57 height 20
click at [675, 116] on button "Yes" at bounding box center [682, 115] width 32 height 20
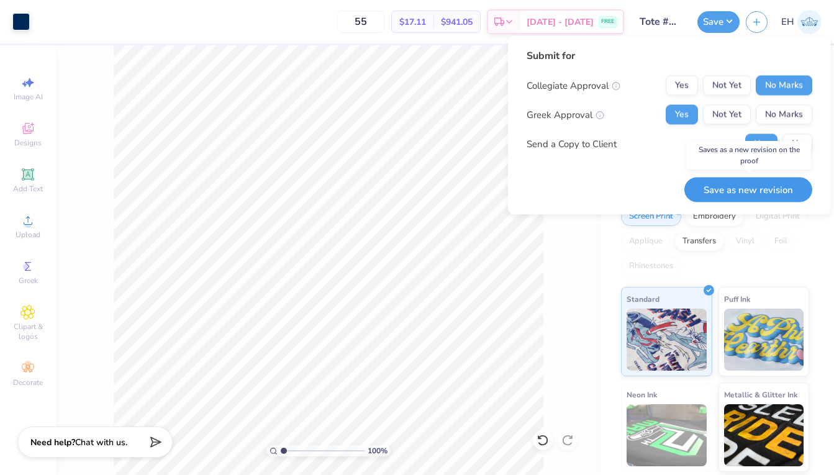
click at [741, 192] on button "Save as new revision" at bounding box center [749, 189] width 128 height 25
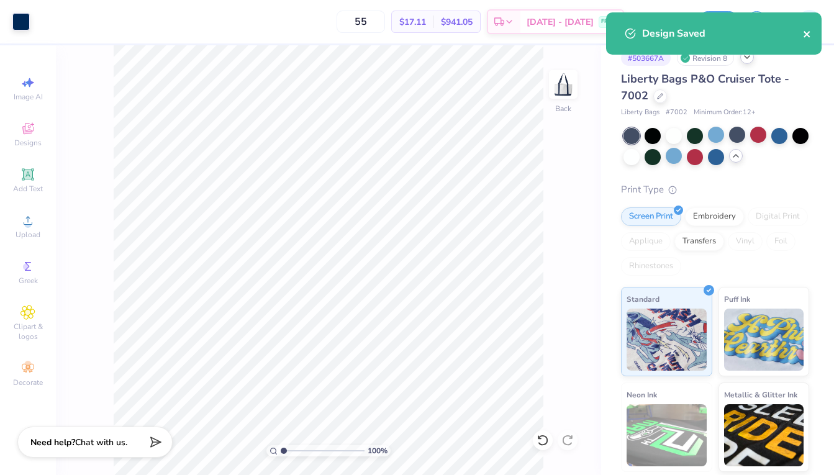
click at [809, 34] on icon "close" at bounding box center [807, 34] width 9 height 10
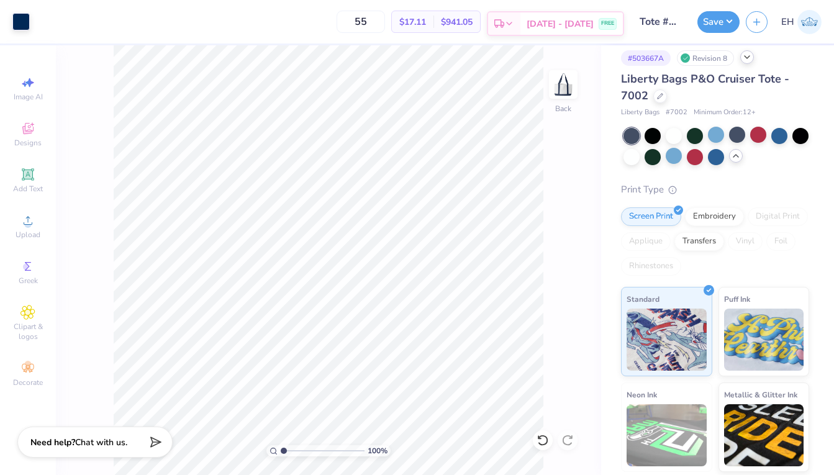
click at [591, 25] on span "Aug 22 - 25" at bounding box center [560, 23] width 67 height 13
click at [706, 26] on button "Save" at bounding box center [719, 20] width 42 height 22
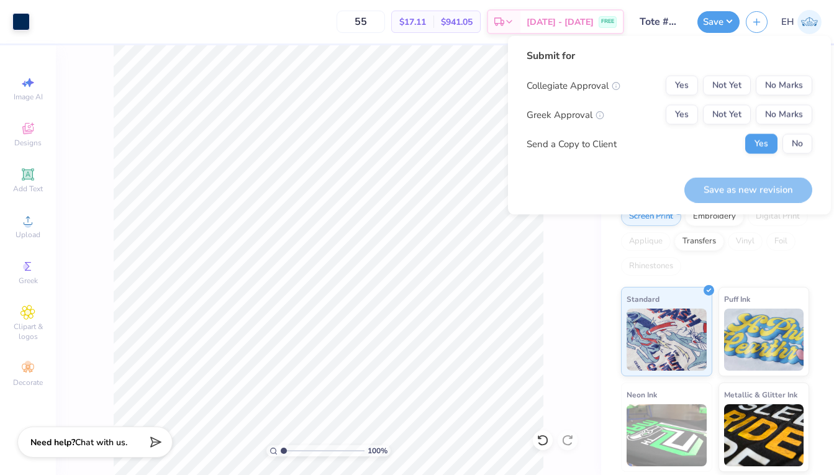
click at [580, 283] on div "100 % Back" at bounding box center [328, 260] width 545 height 430
